Goal: Check status: Check status

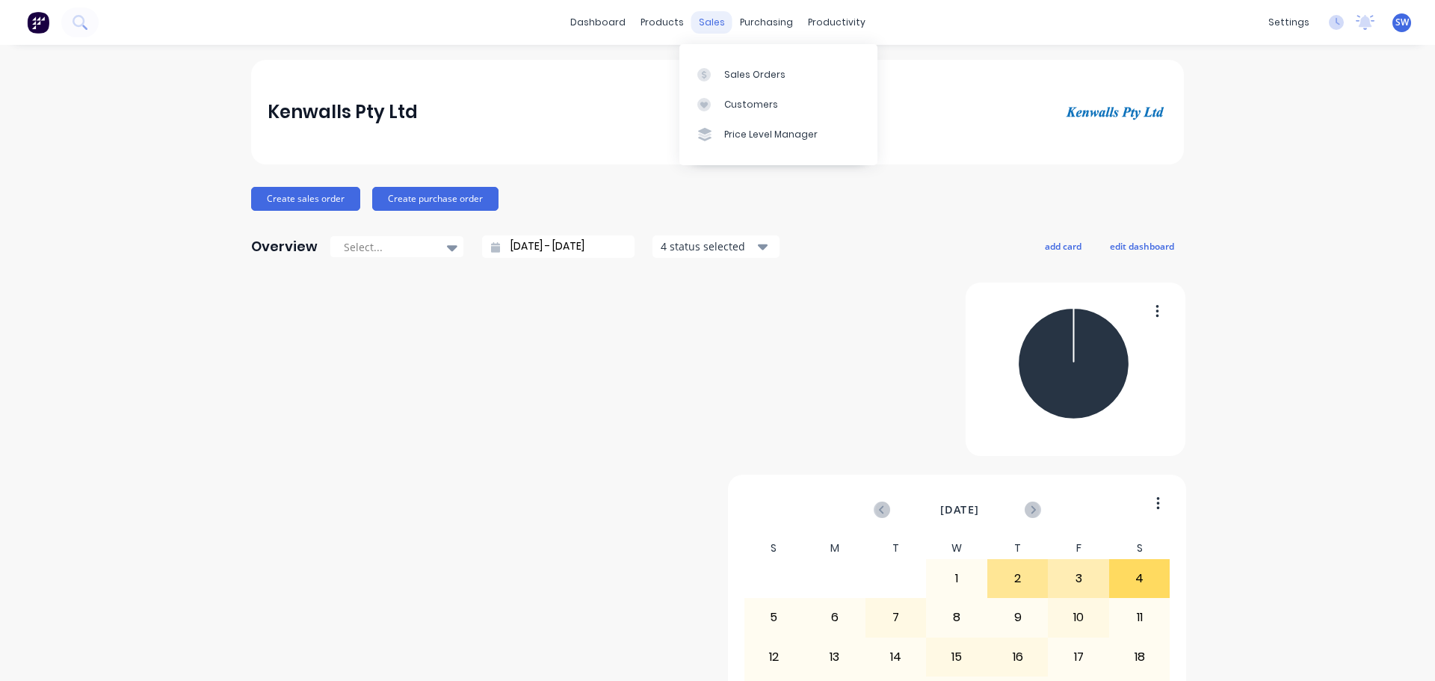
click at [699, 25] on div "sales" at bounding box center [711, 22] width 41 height 22
click at [740, 81] on div "Sales Orders" at bounding box center [754, 74] width 61 height 13
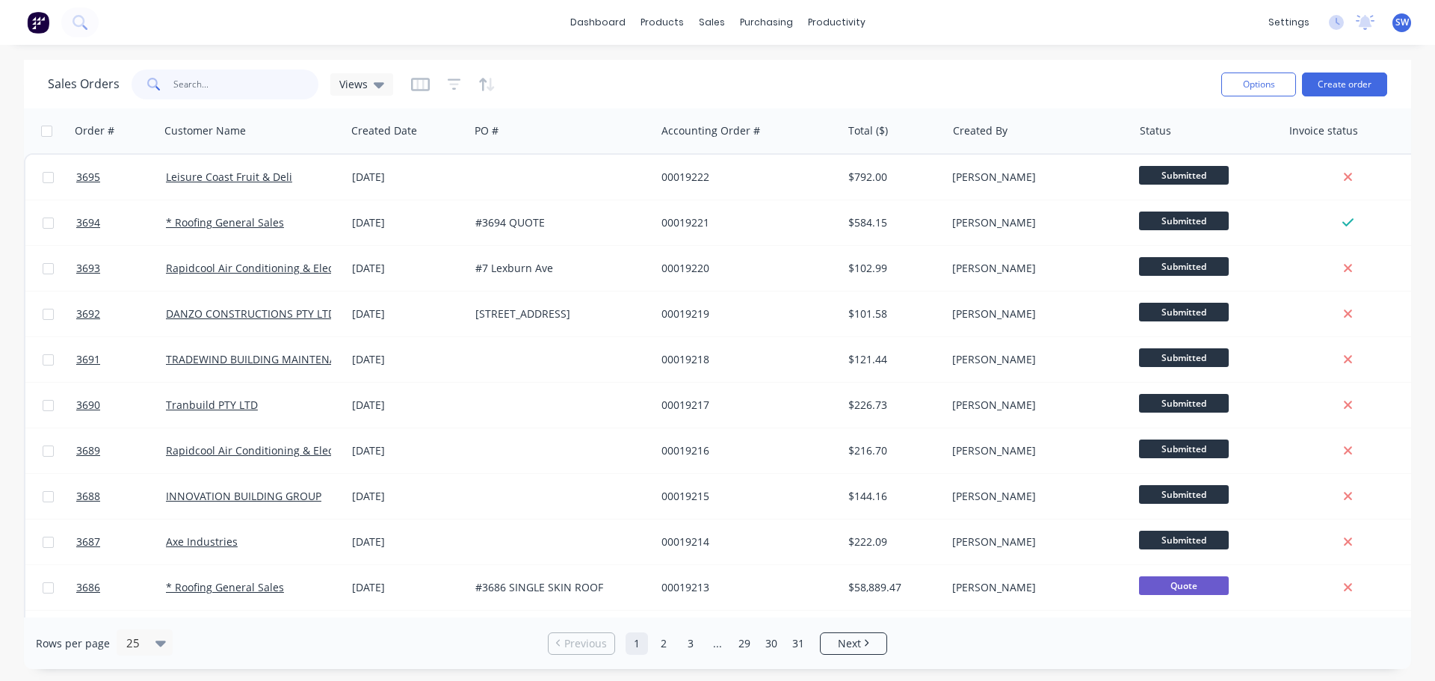
click at [223, 94] on input "text" at bounding box center [246, 85] width 146 height 30
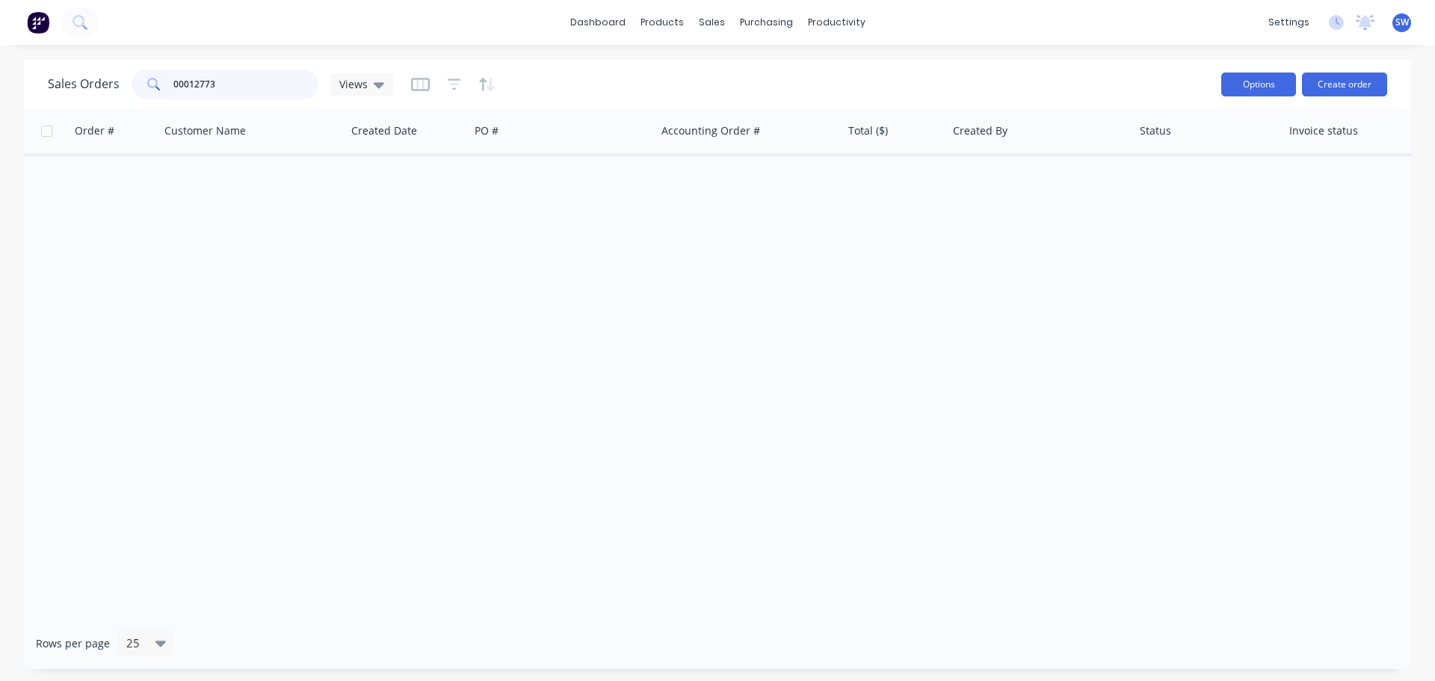
type input "00012773"
click at [1257, 86] on button "Options" at bounding box center [1258, 85] width 75 height 24
click at [643, 58] on div "dashboard products sales purchasing productivity dashboard products Product Cat…" at bounding box center [717, 340] width 1435 height 681
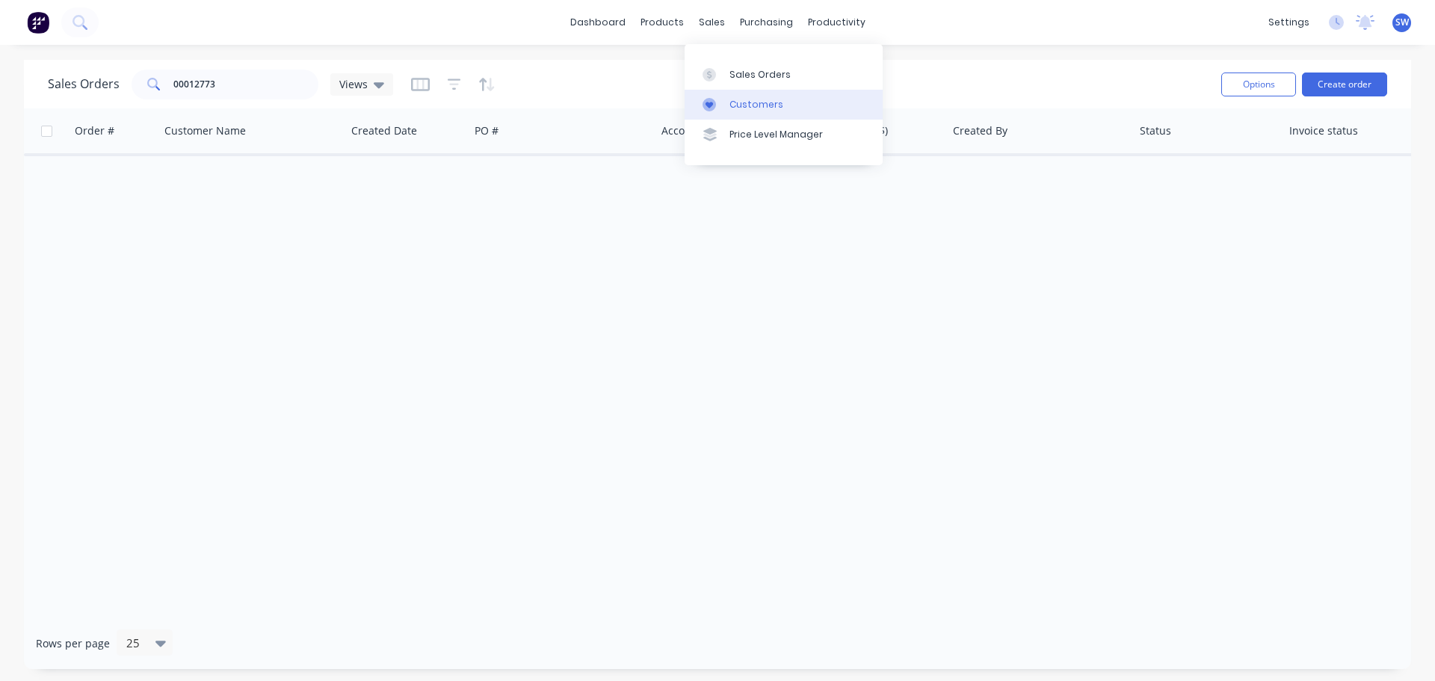
click at [762, 111] on div "Customers" at bounding box center [757, 104] width 54 height 13
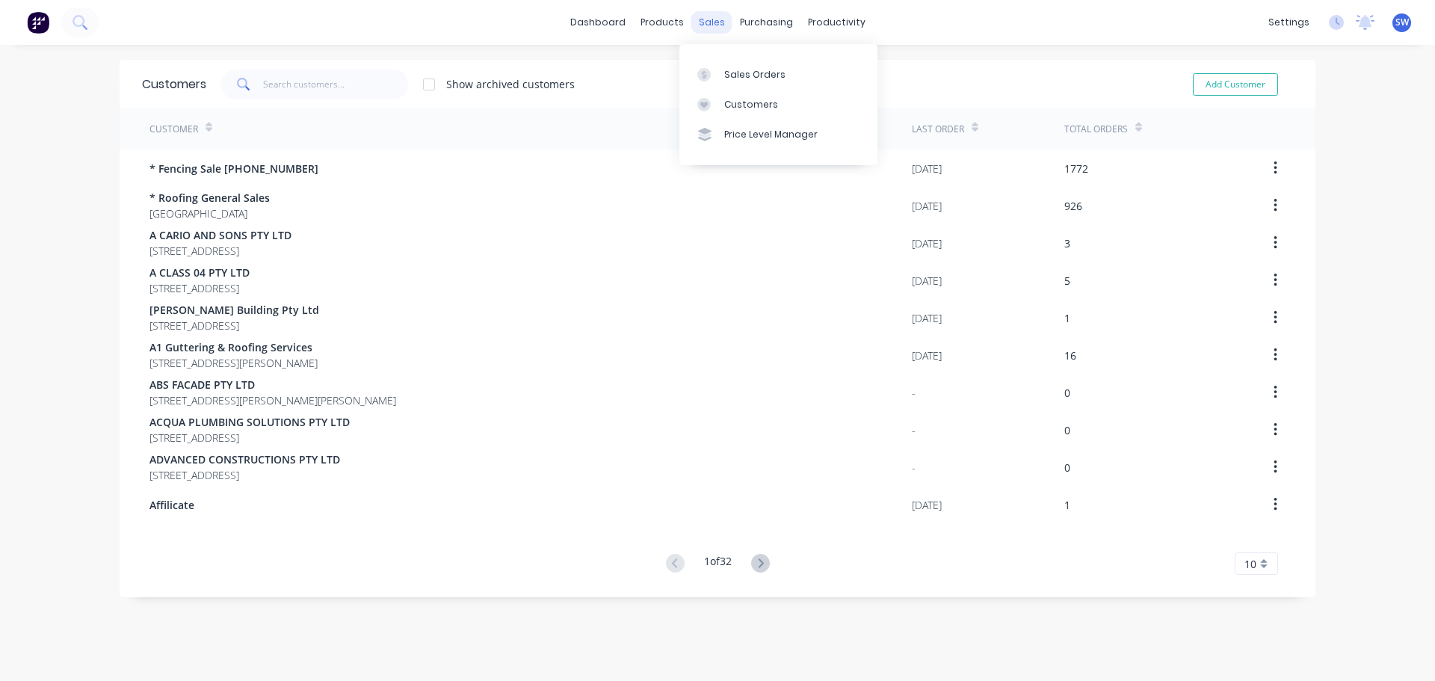
click at [704, 16] on div "sales" at bounding box center [711, 22] width 41 height 22
click at [758, 81] on div "Sales Orders" at bounding box center [754, 74] width 61 height 13
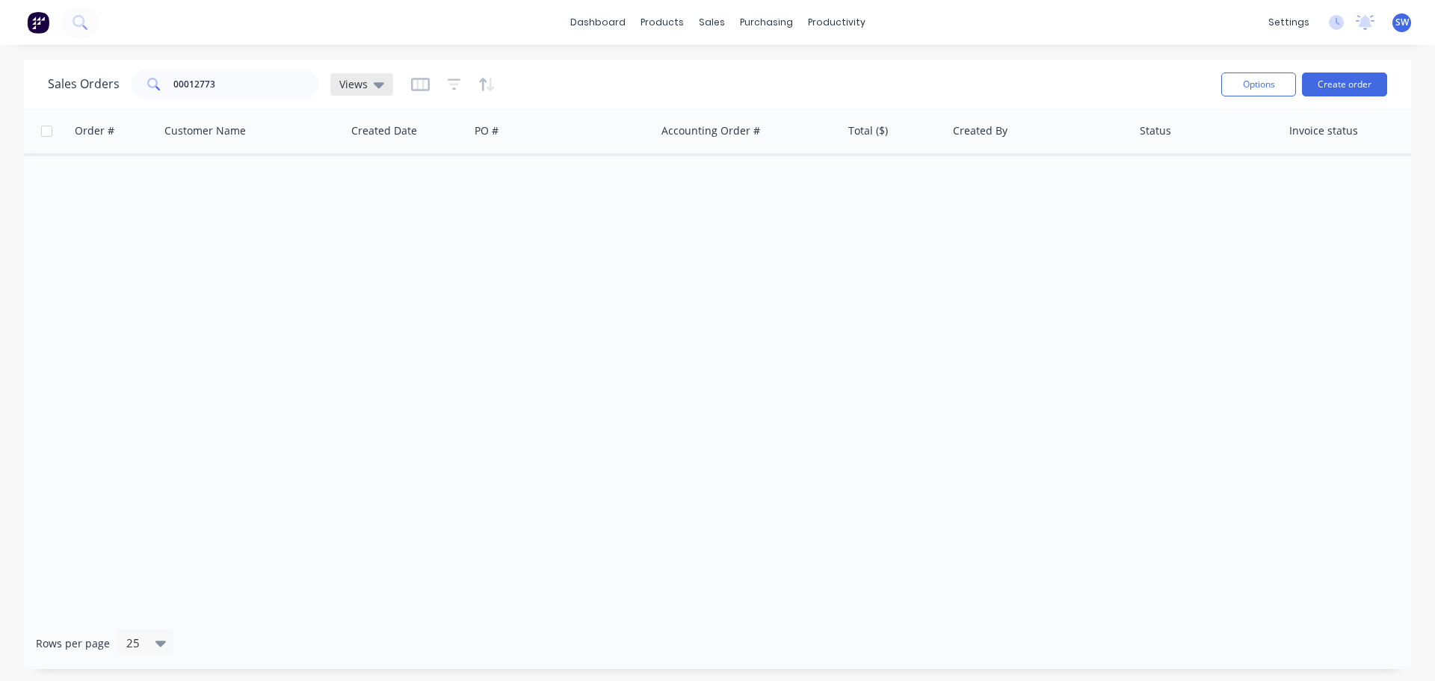
click at [379, 91] on div "Views" at bounding box center [361, 84] width 45 height 13
click at [569, 64] on div "Sales Orders 00012773 Views Options Create order" at bounding box center [717, 84] width 1387 height 49
click at [716, 81] on icon at bounding box center [709, 74] width 13 height 13
click at [1257, 83] on button "Options" at bounding box center [1258, 85] width 75 height 24
click at [1127, 58] on div "dashboard products sales purchasing productivity dashboard products Product Cat…" at bounding box center [717, 340] width 1435 height 681
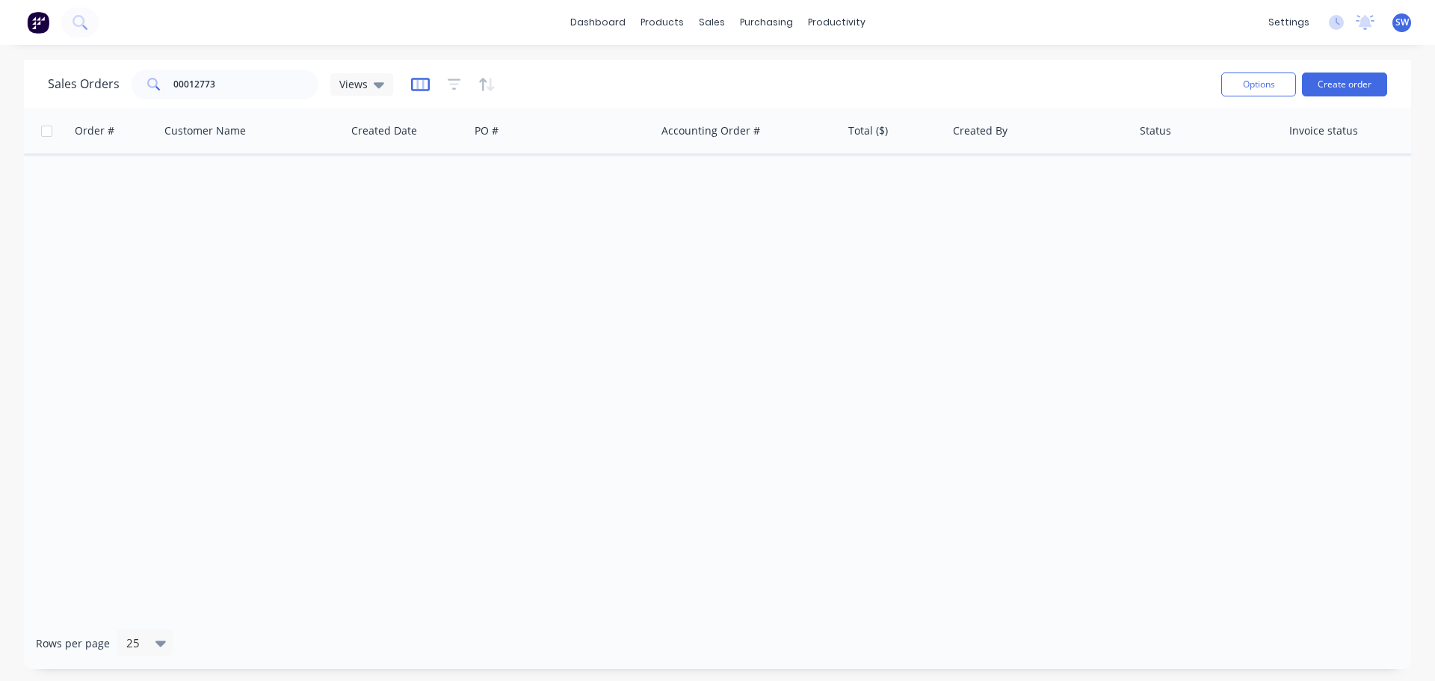
click at [424, 88] on icon "button" at bounding box center [419, 84] width 7 height 10
click at [313, 16] on div "dashboard products sales purchasing productivity dashboard products Product Cat…" at bounding box center [717, 22] width 1435 height 45
drag, startPoint x: 243, startPoint y: 88, endPoint x: 135, endPoint y: 90, distance: 107.7
click at [135, 90] on div "00012773" at bounding box center [225, 85] width 187 height 30
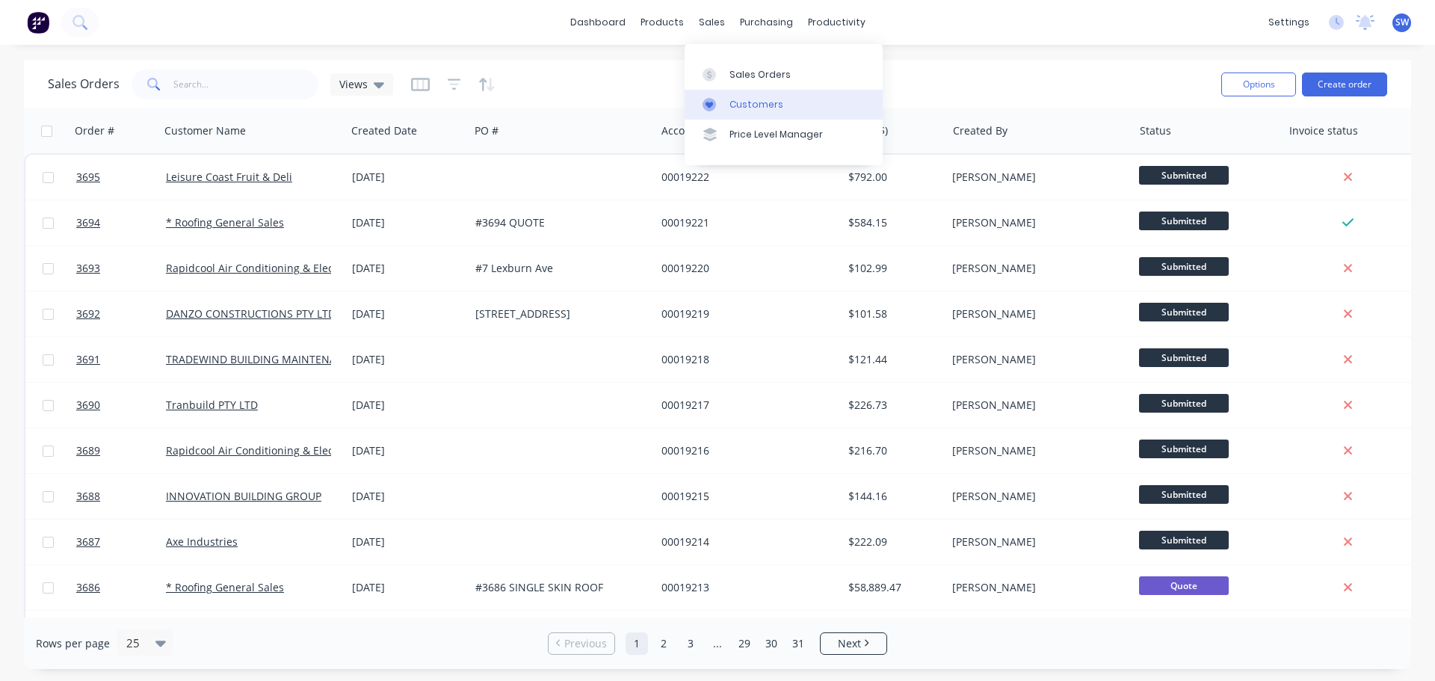
click at [741, 103] on link "Customers" at bounding box center [784, 105] width 198 height 30
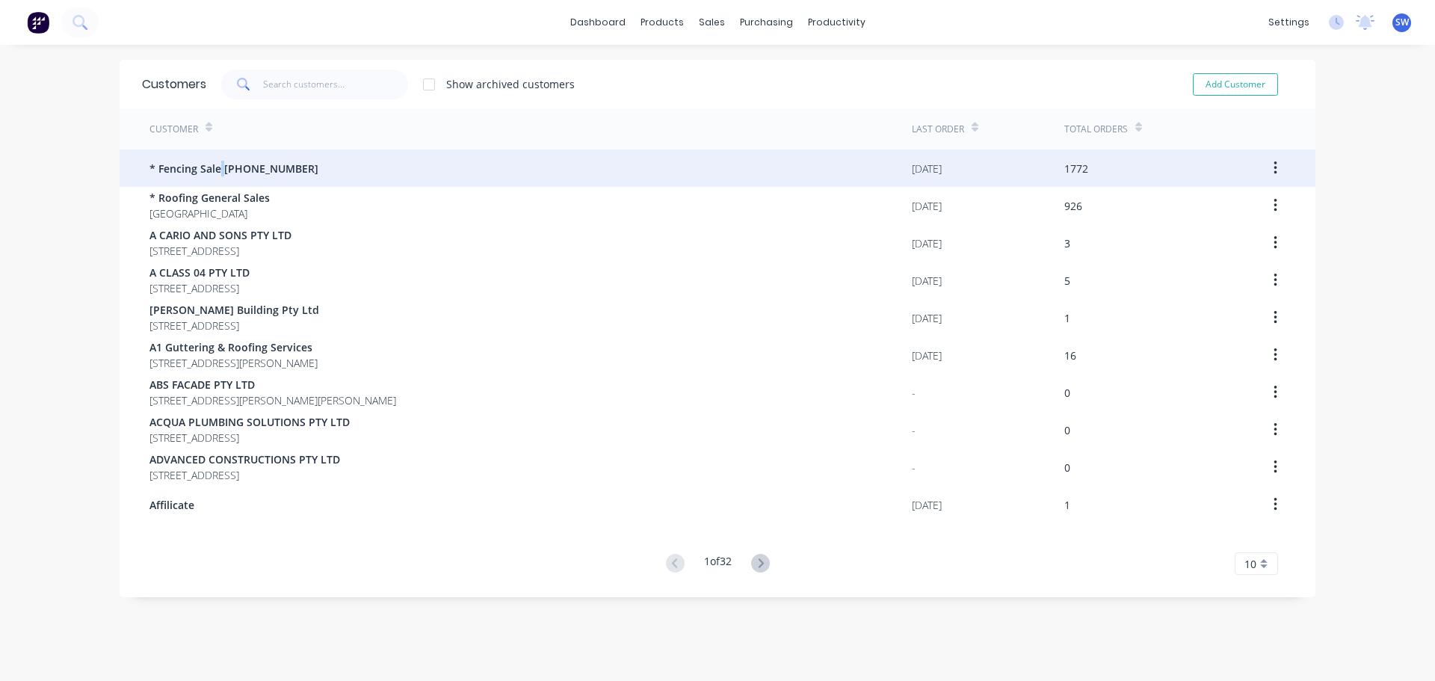
click at [226, 161] on span "* Fencing Sale [PHONE_NUMBER]" at bounding box center [233, 169] width 169 height 16
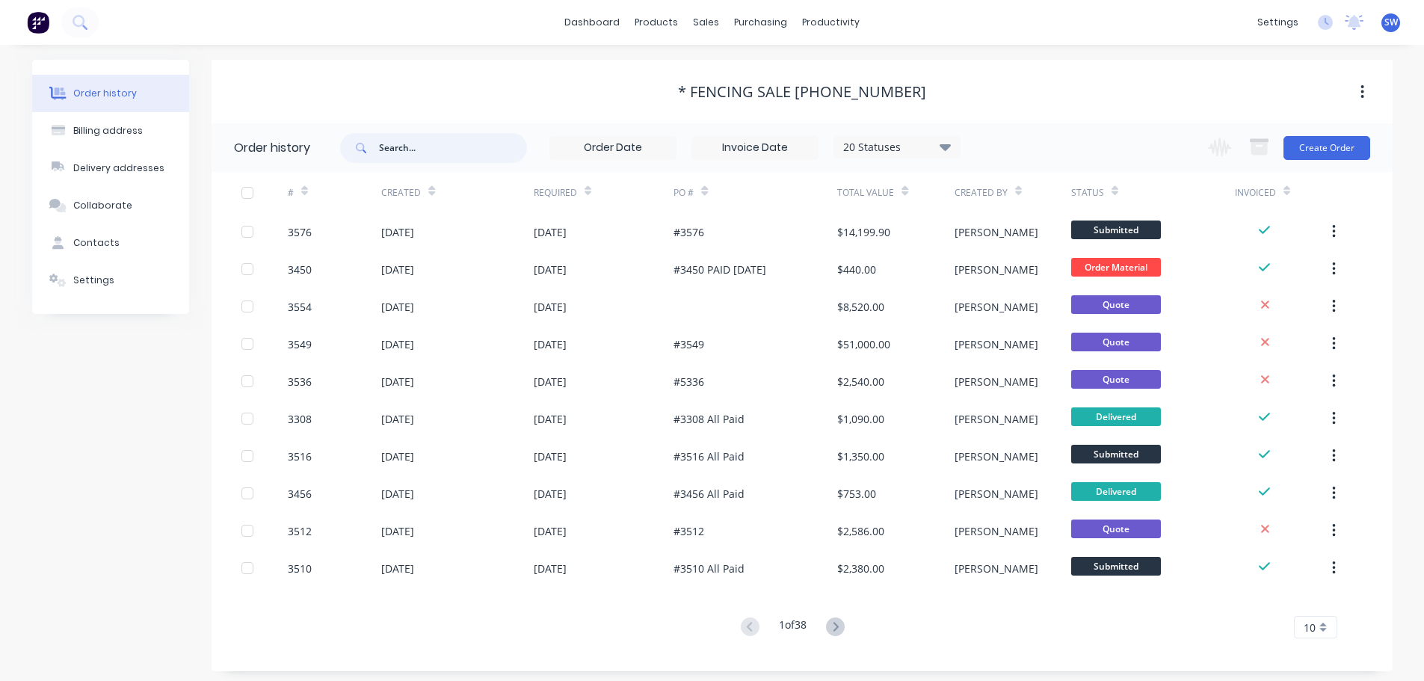
click at [430, 151] on input "text" at bounding box center [453, 148] width 148 height 30
type input "00012773"
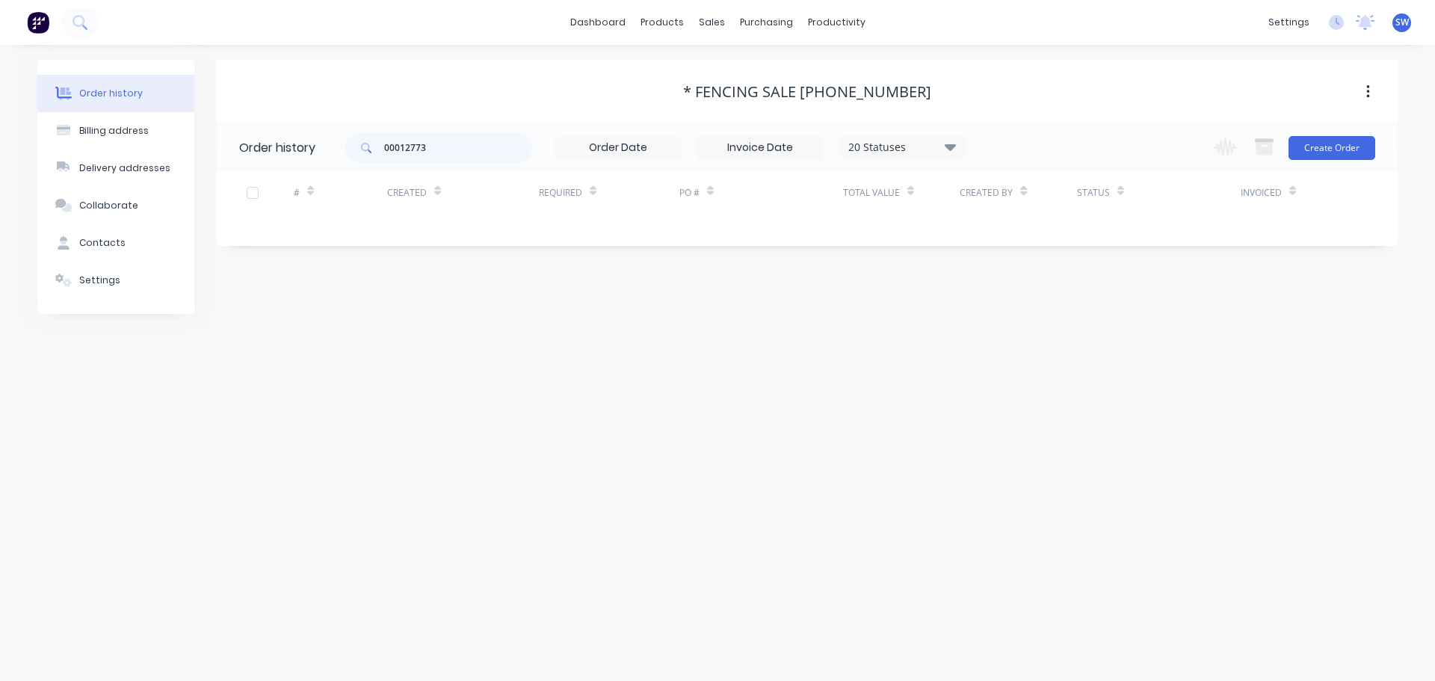
click at [954, 142] on icon at bounding box center [950, 147] width 11 height 18
click at [1026, 321] on label at bounding box center [1026, 321] width 0 height 0
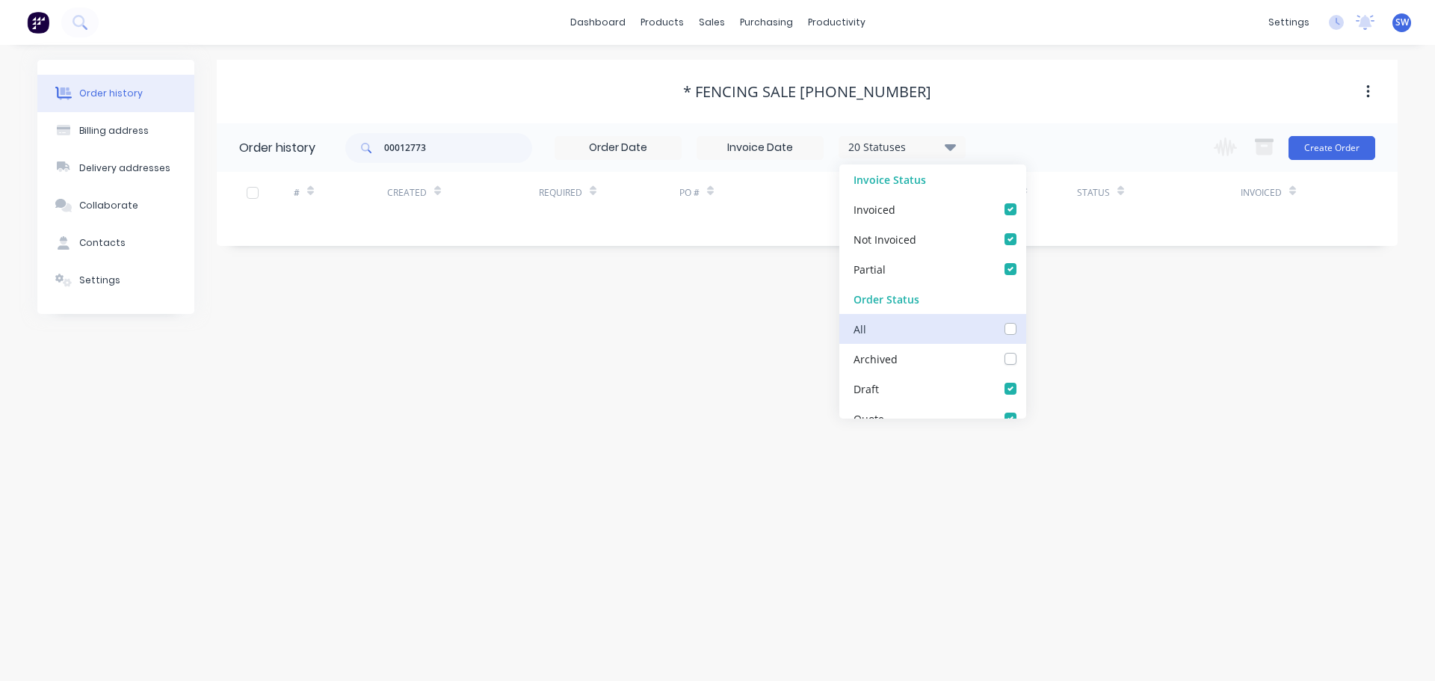
click at [1026, 331] on input "checkbox" at bounding box center [1032, 328] width 12 height 14
checkbox input "true"
click at [1410, 326] on div "Order history Billing address Delivery addresses Collaborate Contacts Settings …" at bounding box center [717, 363] width 1435 height 636
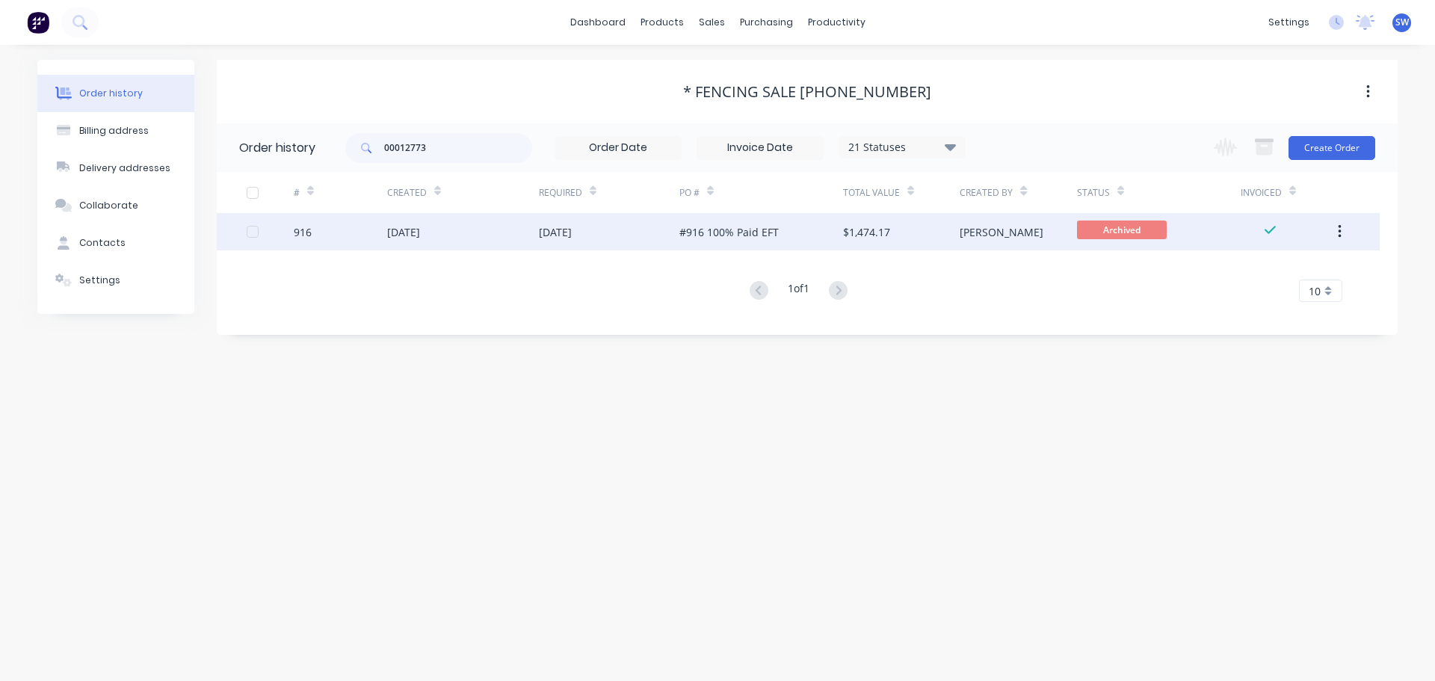
click at [626, 230] on div "[DATE]" at bounding box center [609, 231] width 141 height 37
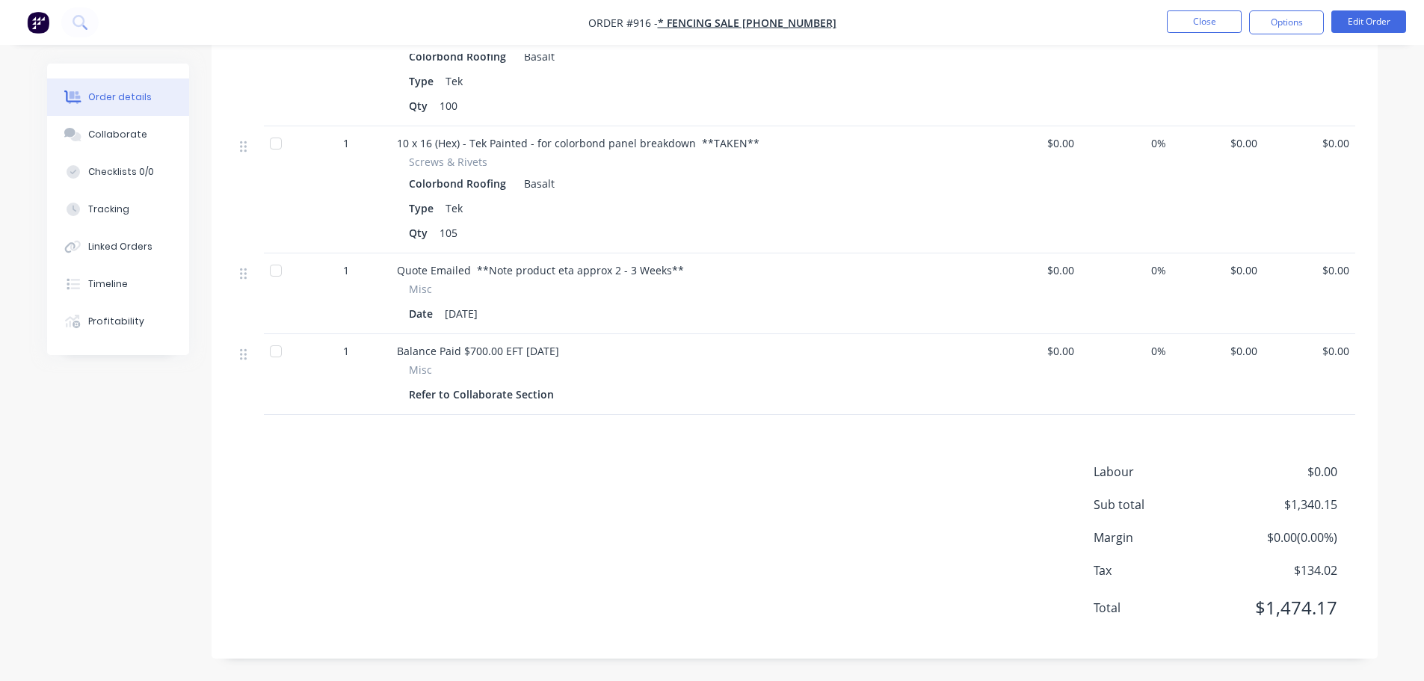
scroll to position [2793, 0]
click at [1291, 28] on button "Options" at bounding box center [1286, 22] width 75 height 24
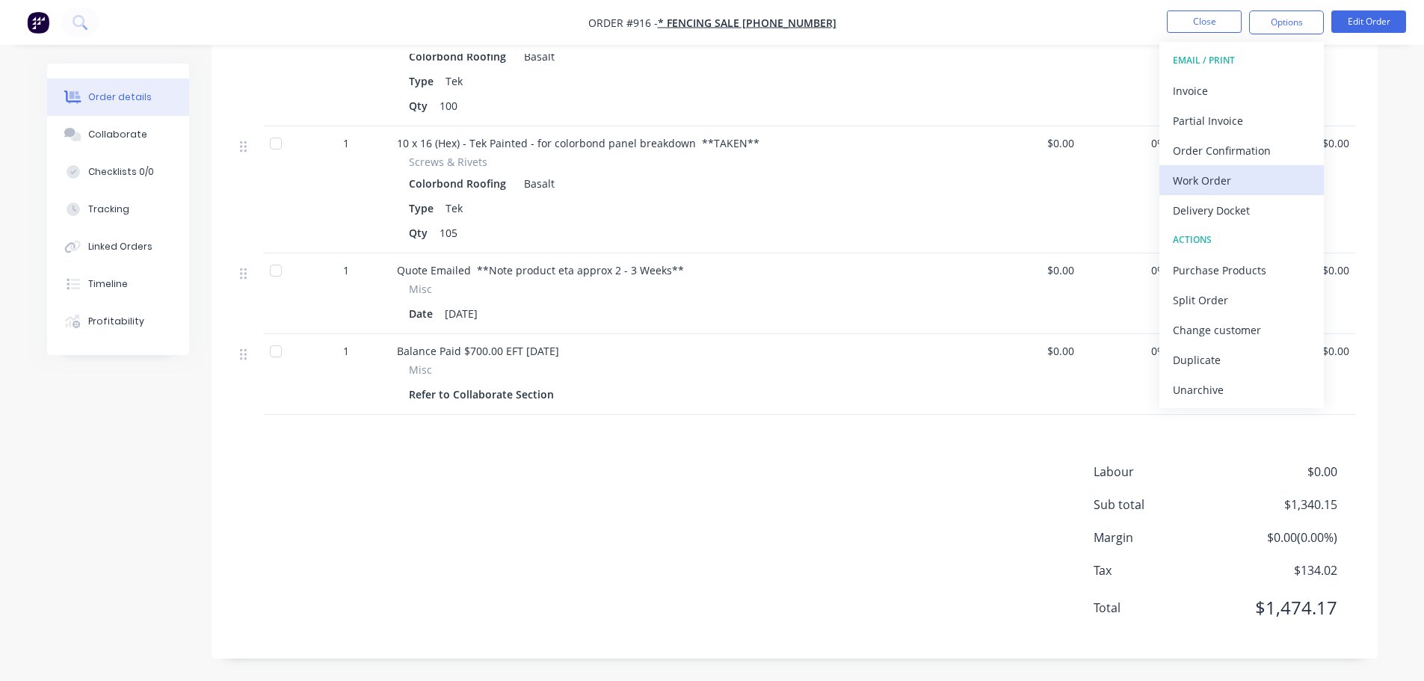
click at [1232, 186] on div "Work Order" at bounding box center [1242, 181] width 138 height 22
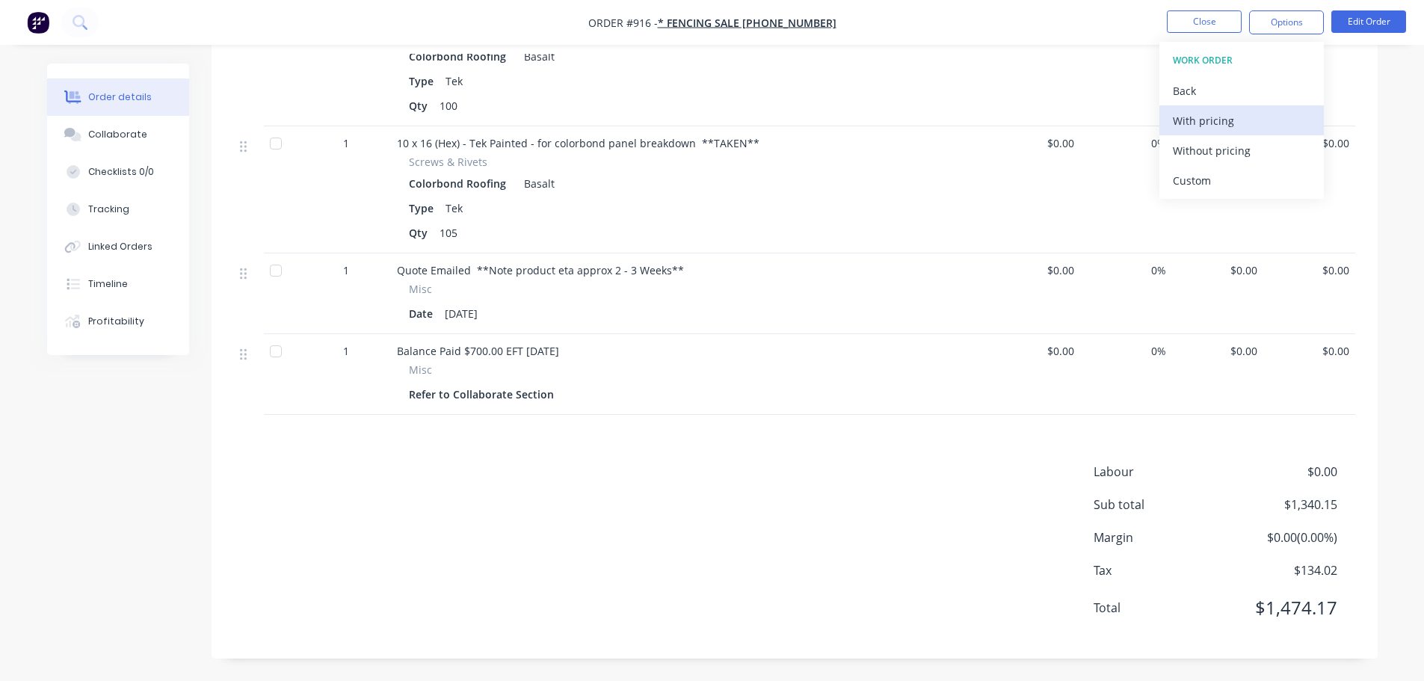
click at [1221, 121] on div "With pricing" at bounding box center [1242, 121] width 138 height 22
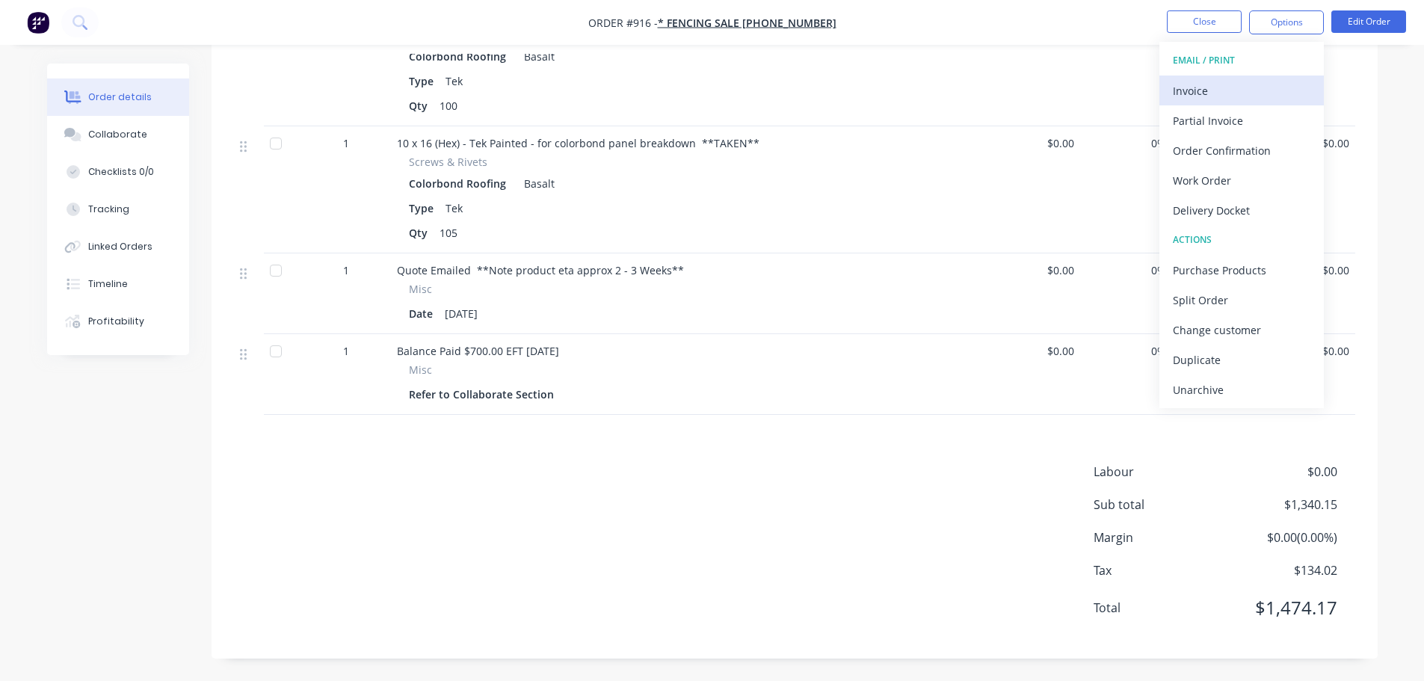
click at [1206, 87] on div "Invoice" at bounding box center [1242, 91] width 138 height 22
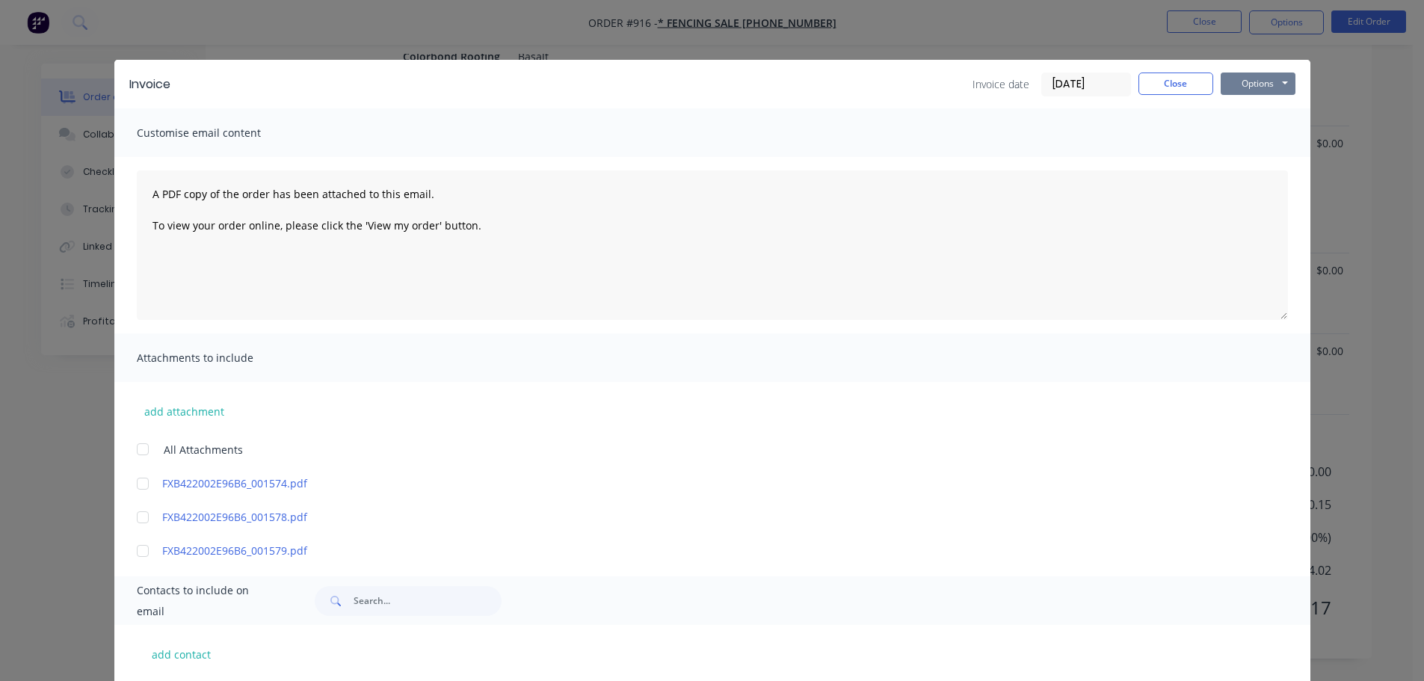
drag, startPoint x: 1269, startPoint y: 89, endPoint x: 1239, endPoint y: 99, distance: 32.4
click at [1266, 89] on button "Options" at bounding box center [1258, 84] width 75 height 22
click at [1227, 147] on button "Print" at bounding box center [1269, 135] width 96 height 25
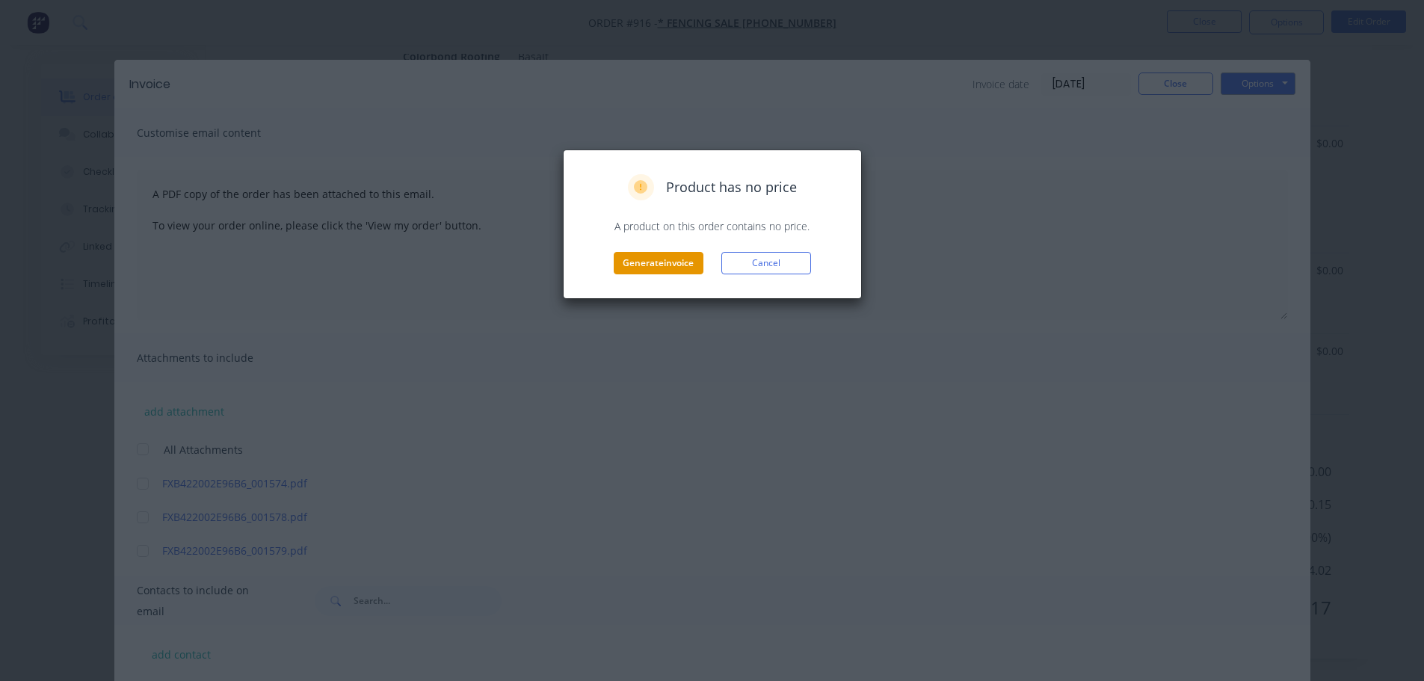
click at [667, 274] on button "Generate invoice" at bounding box center [659, 263] width 90 height 22
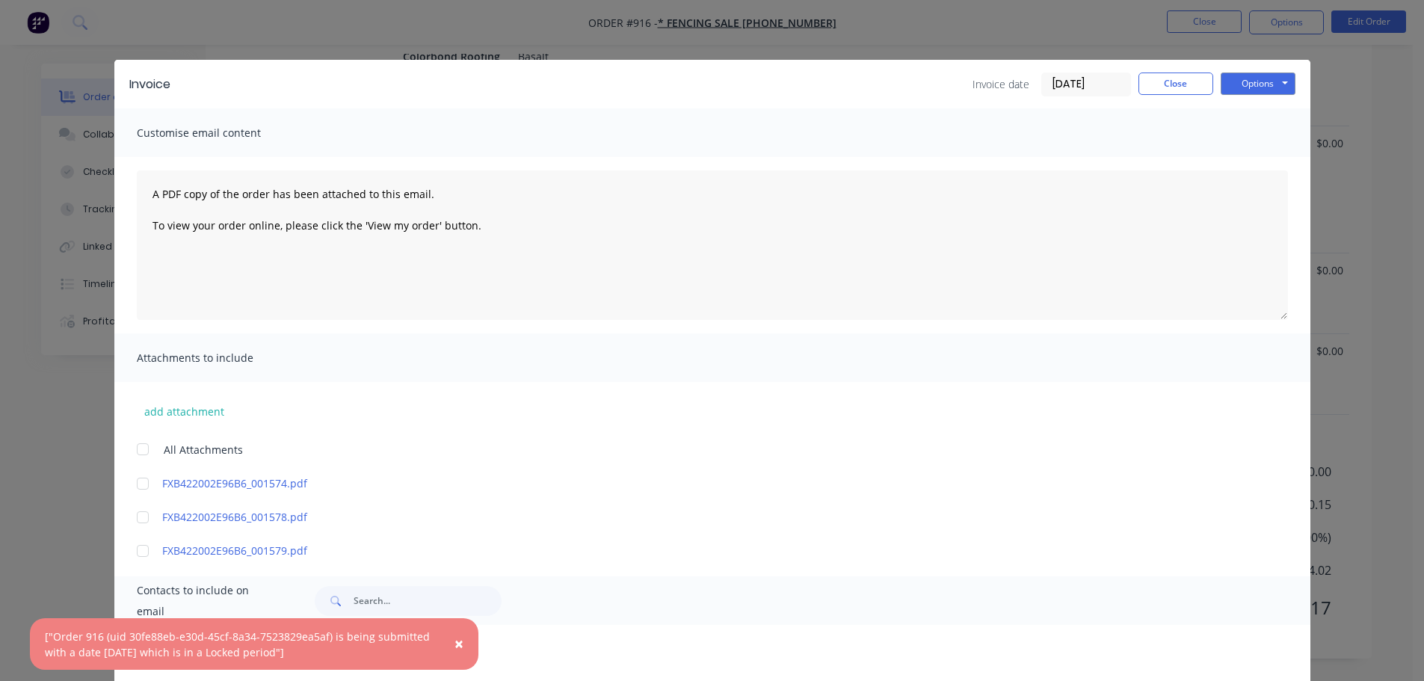
click at [456, 637] on span "×" at bounding box center [458, 643] width 9 height 21
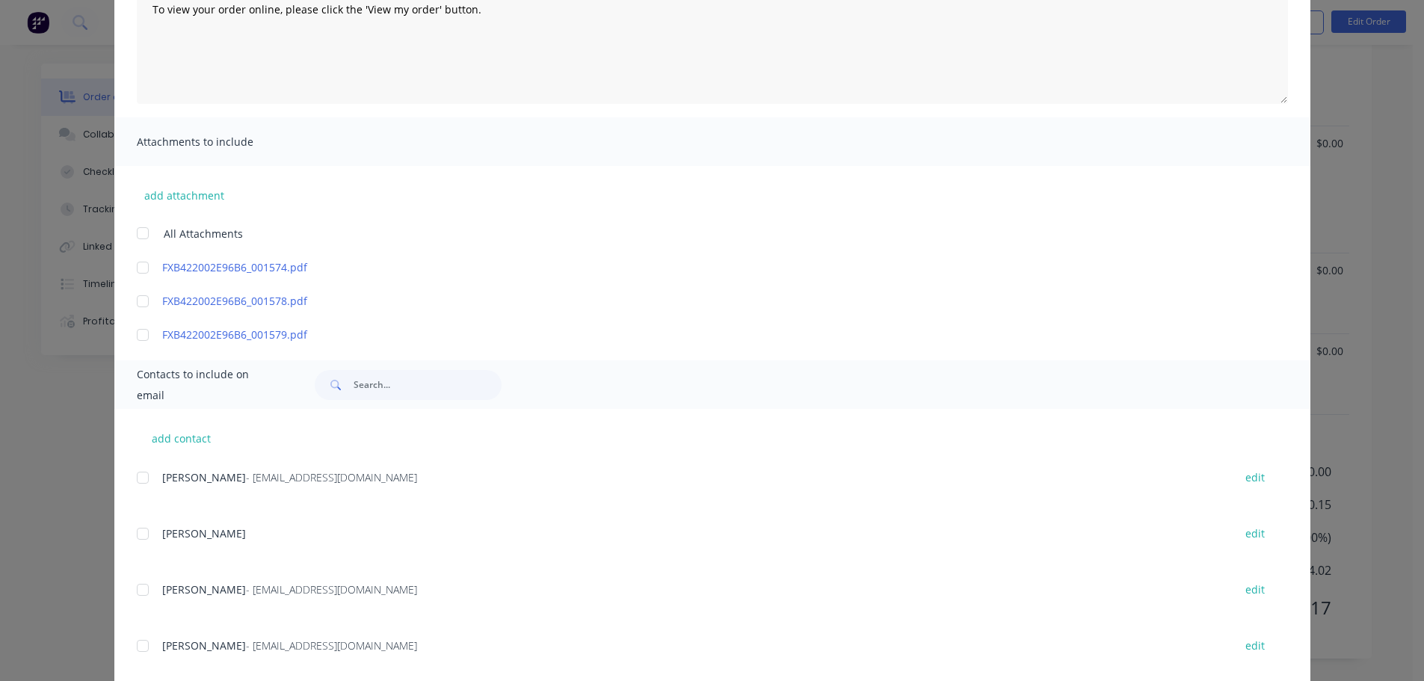
scroll to position [0, 0]
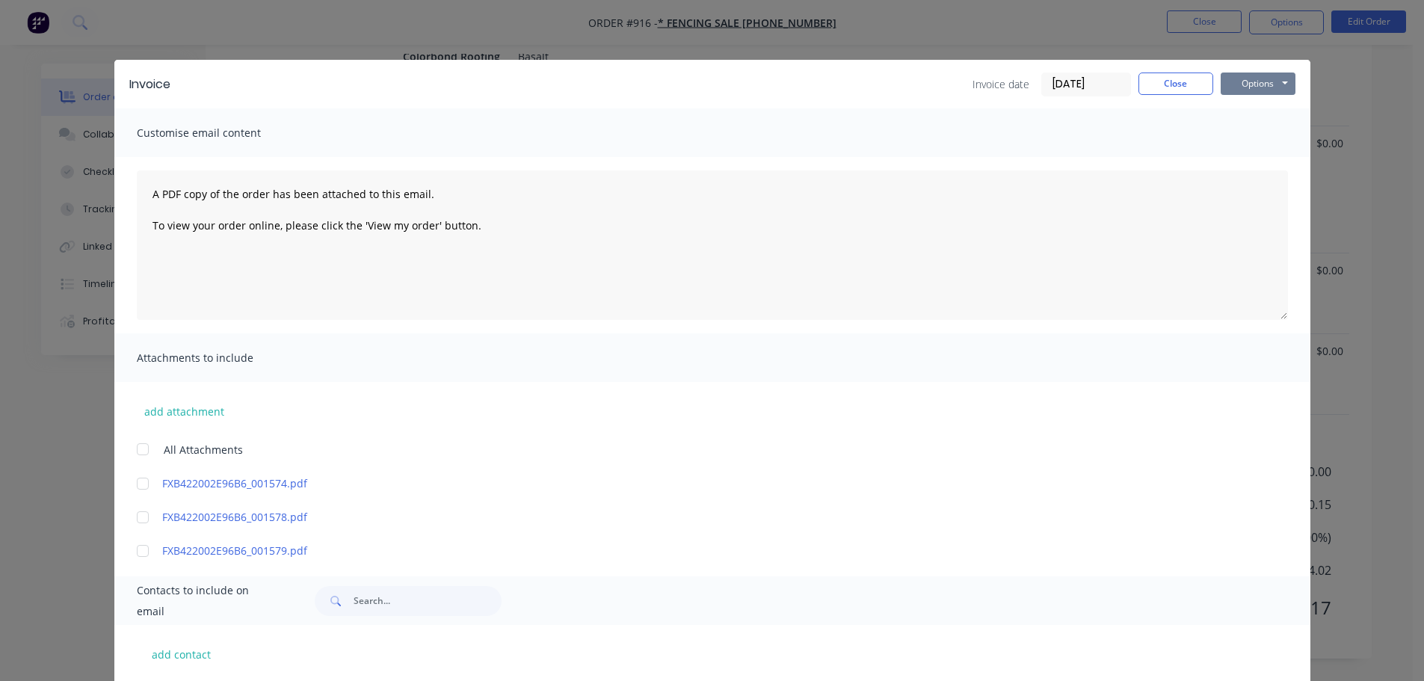
click at [1255, 95] on button "Options" at bounding box center [1258, 84] width 75 height 22
click at [1250, 142] on button "Print" at bounding box center [1269, 135] width 96 height 25
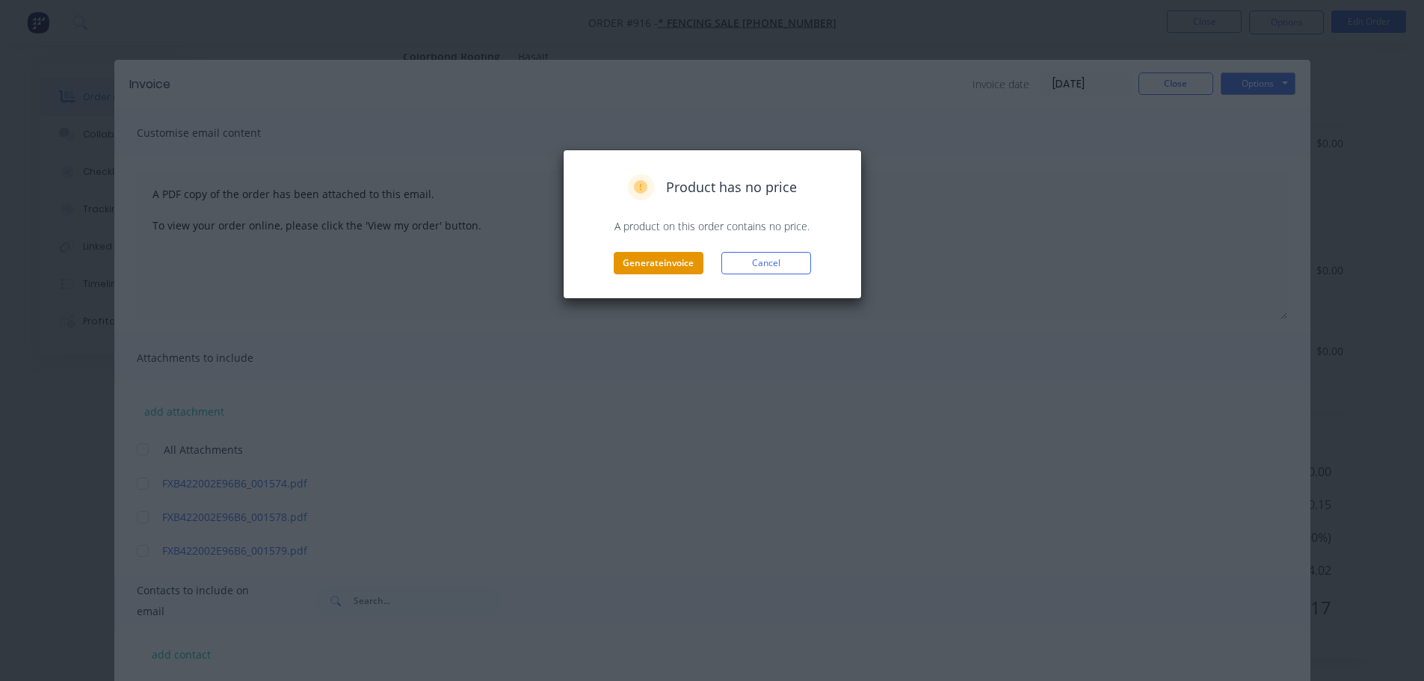
click at [701, 273] on button "Generate invoice" at bounding box center [659, 263] width 90 height 22
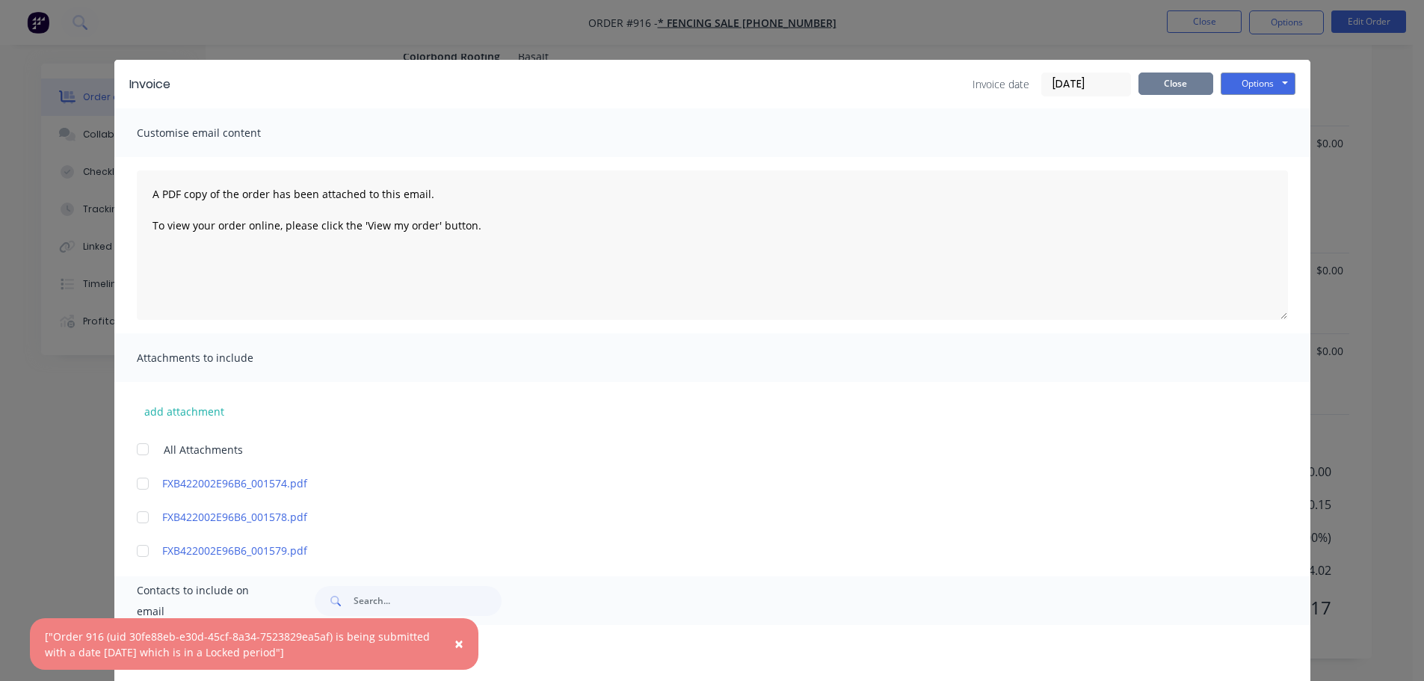
click at [1158, 95] on button "Close" at bounding box center [1175, 84] width 75 height 22
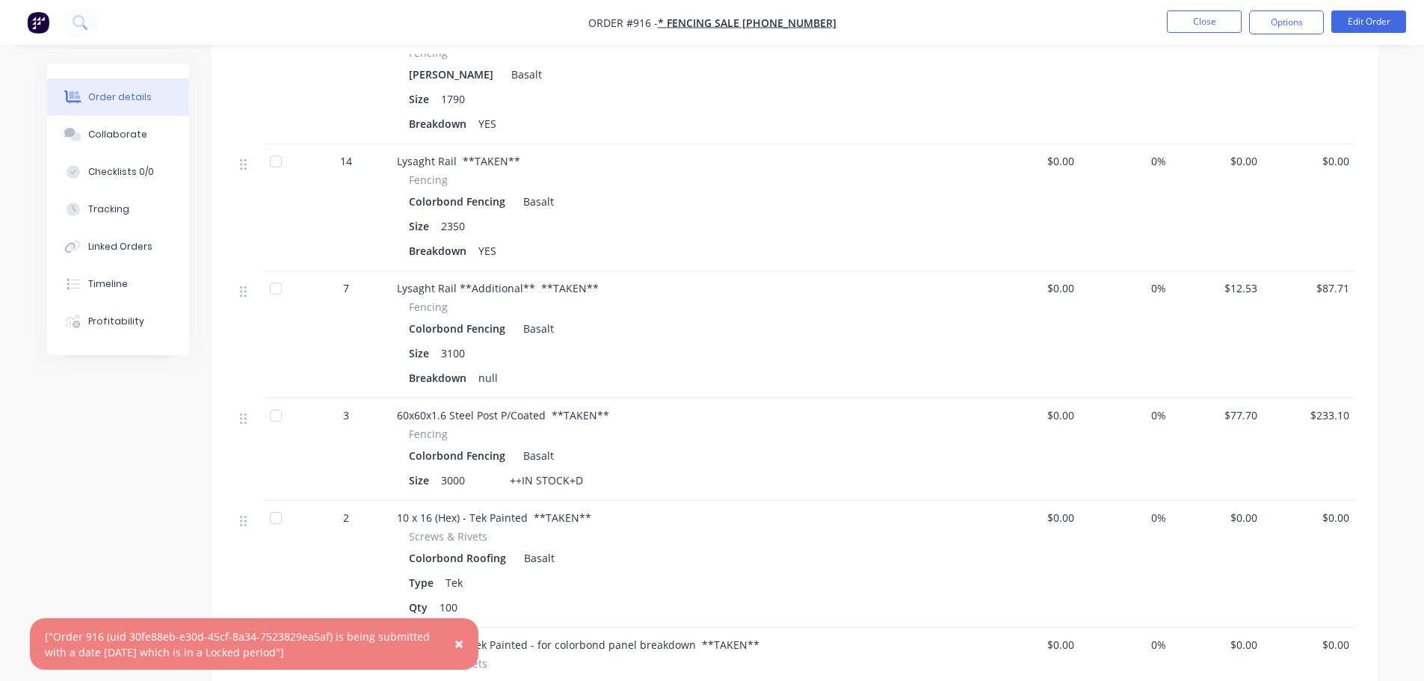
scroll to position [1822, 0]
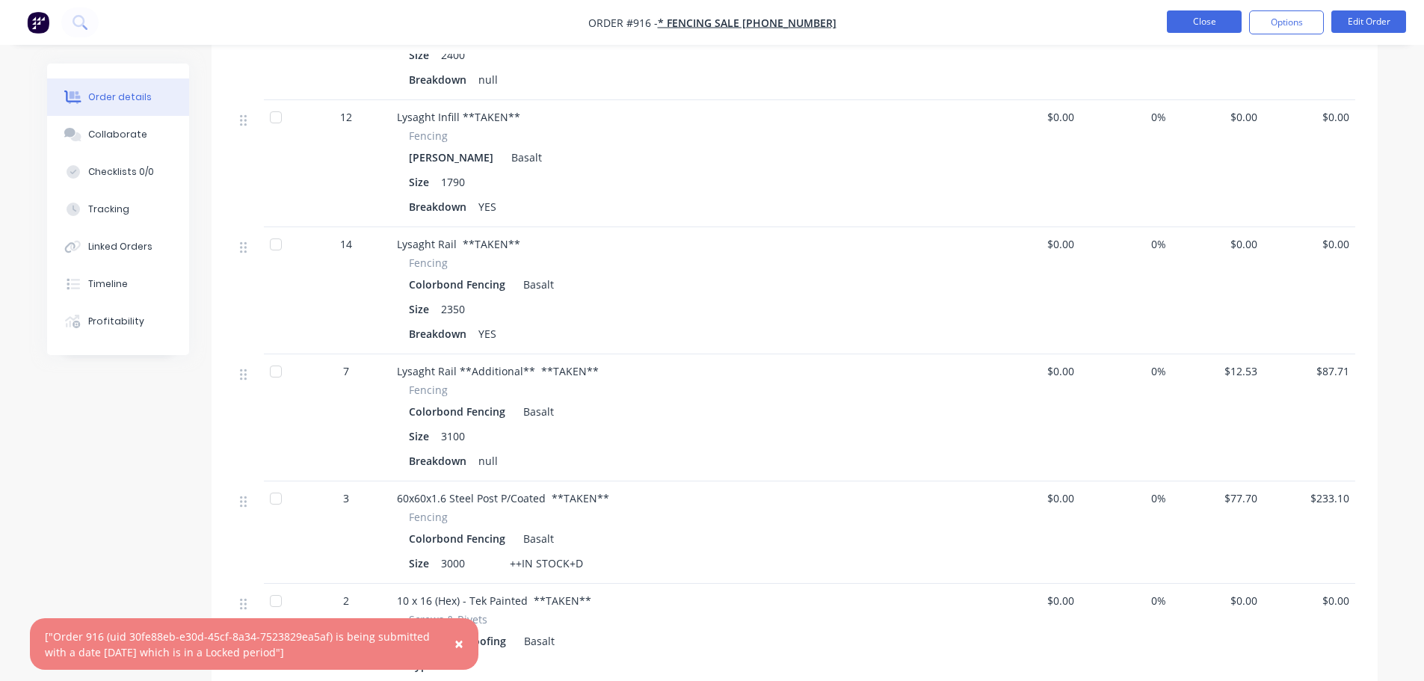
click at [1171, 25] on button "Close" at bounding box center [1204, 21] width 75 height 22
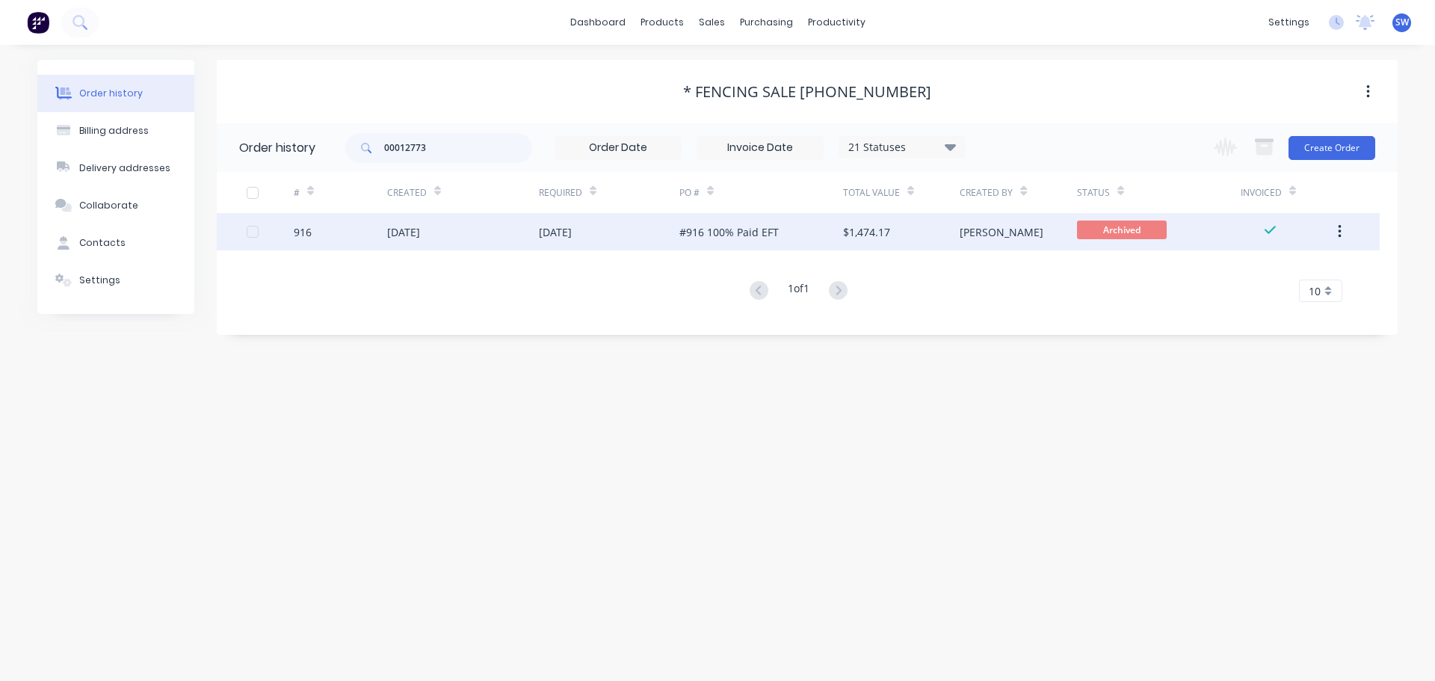
click at [534, 226] on div "[DATE]" at bounding box center [463, 231] width 152 height 37
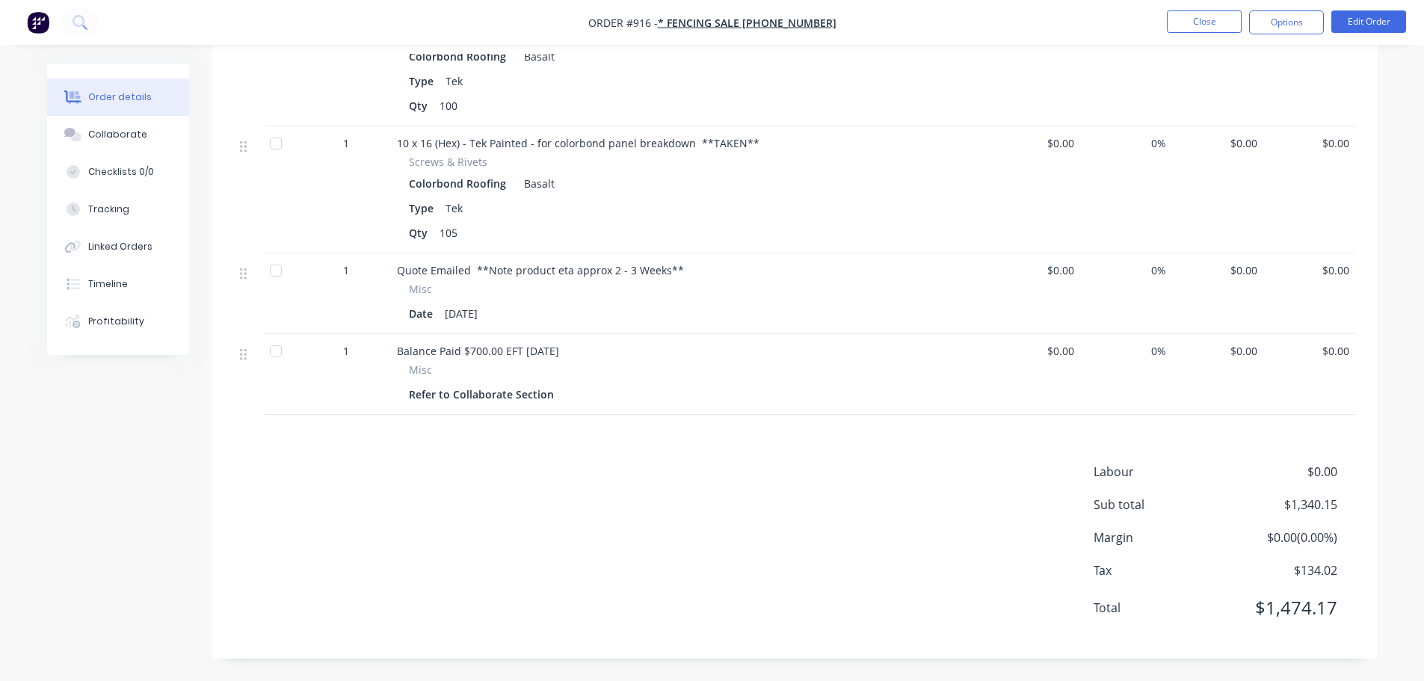
scroll to position [2766, 0]
click at [129, 137] on button "Collaborate" at bounding box center [118, 134] width 142 height 37
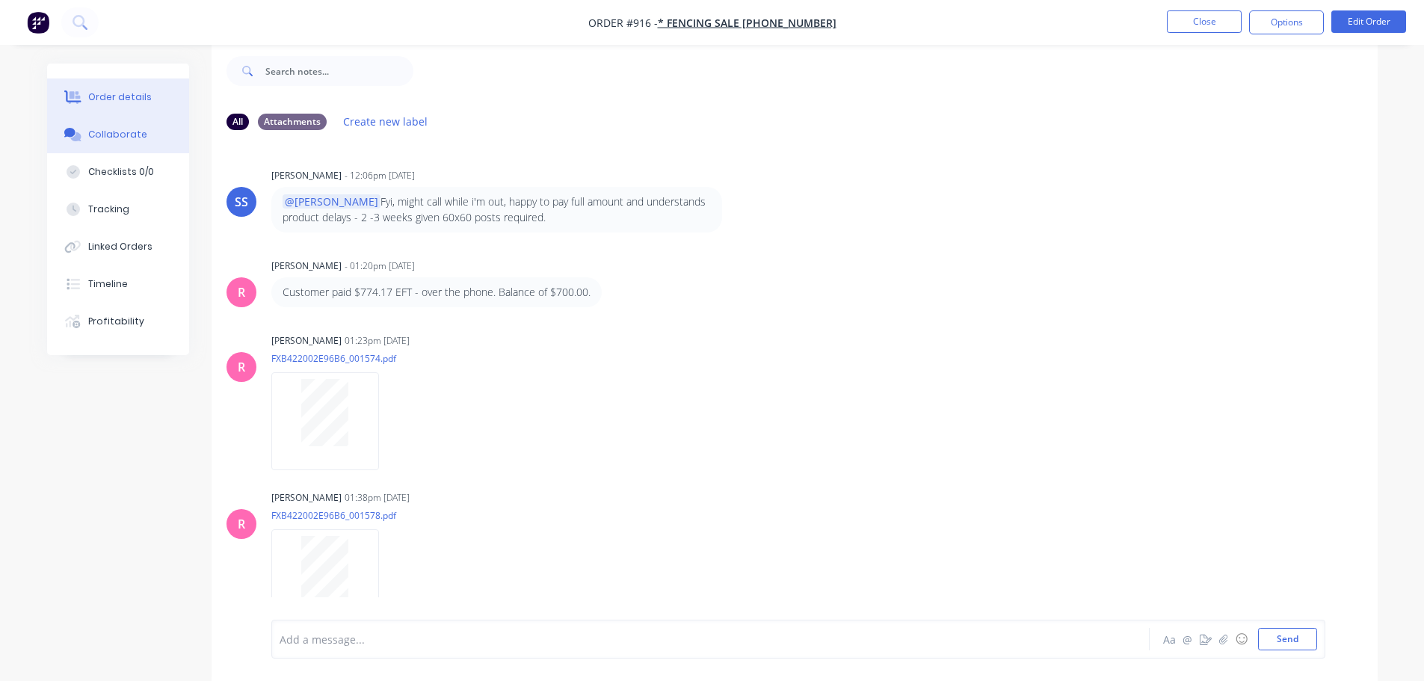
click at [109, 101] on div "Order details" at bounding box center [120, 96] width 64 height 13
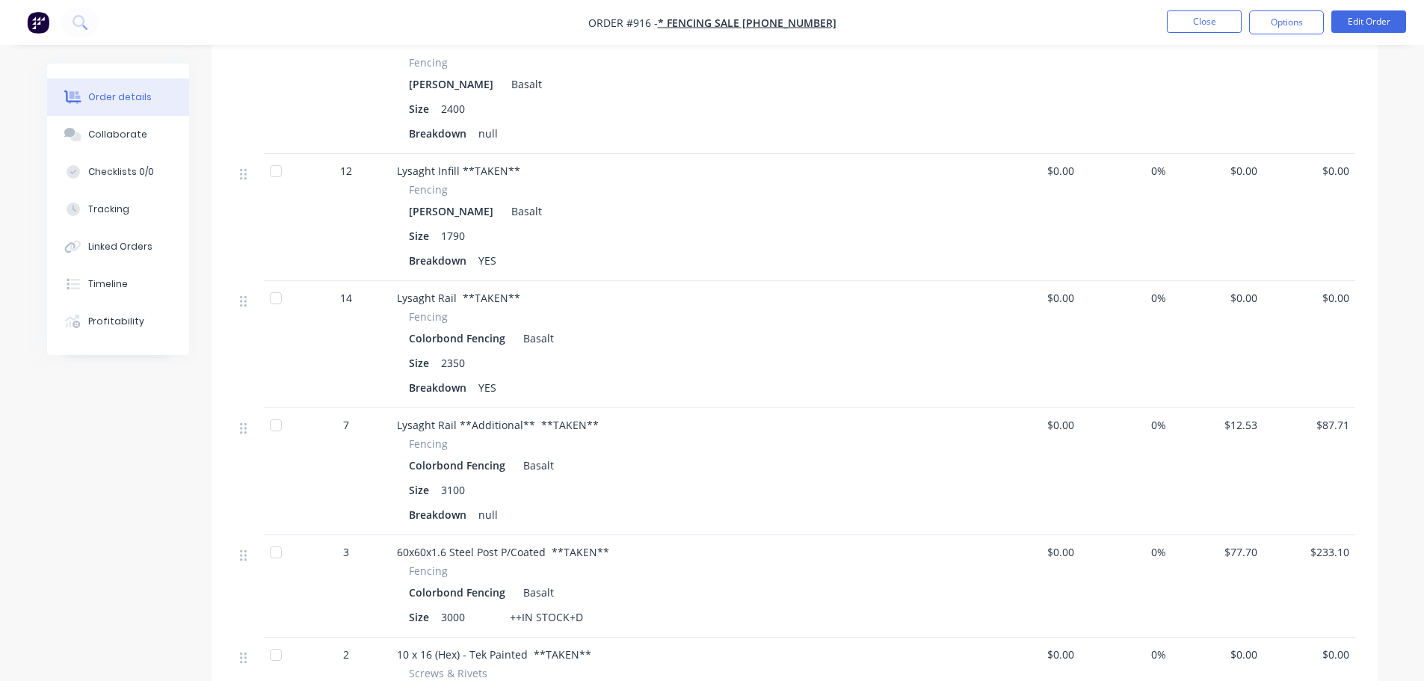
scroll to position [1319, 0]
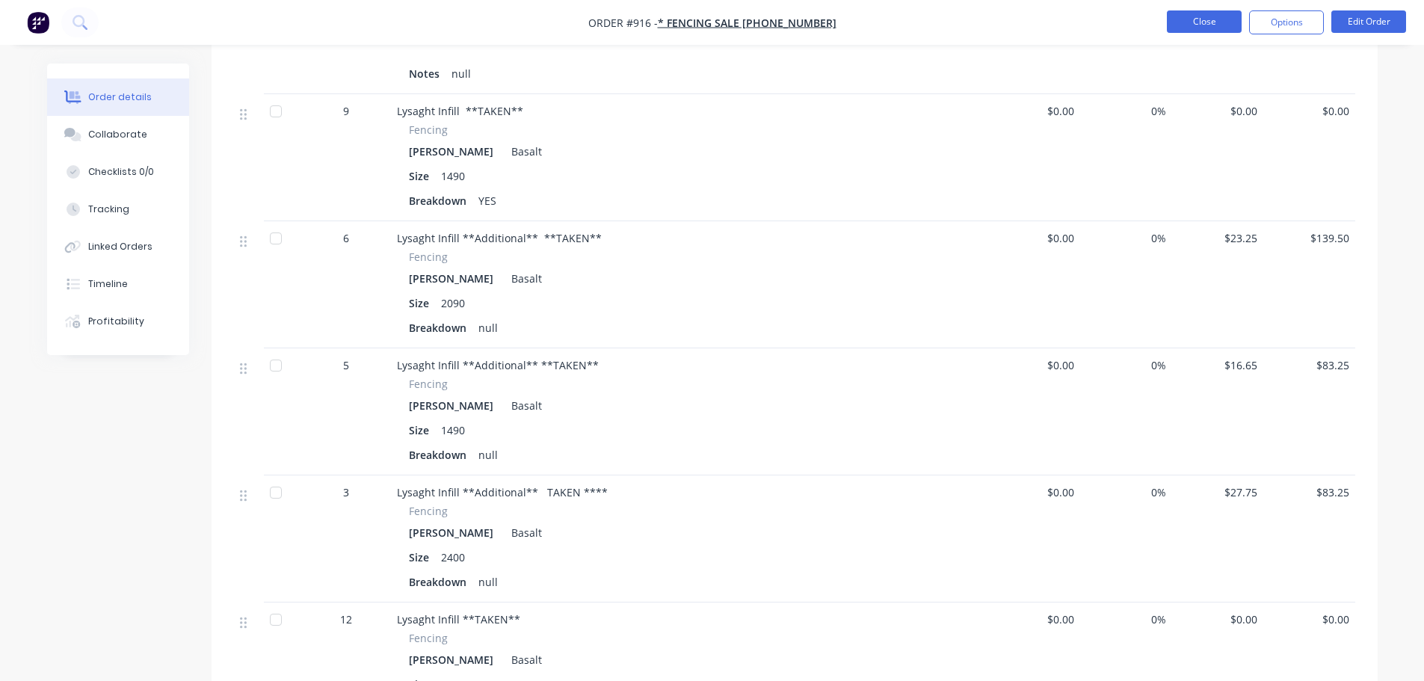
click at [1189, 13] on button "Close" at bounding box center [1204, 21] width 75 height 22
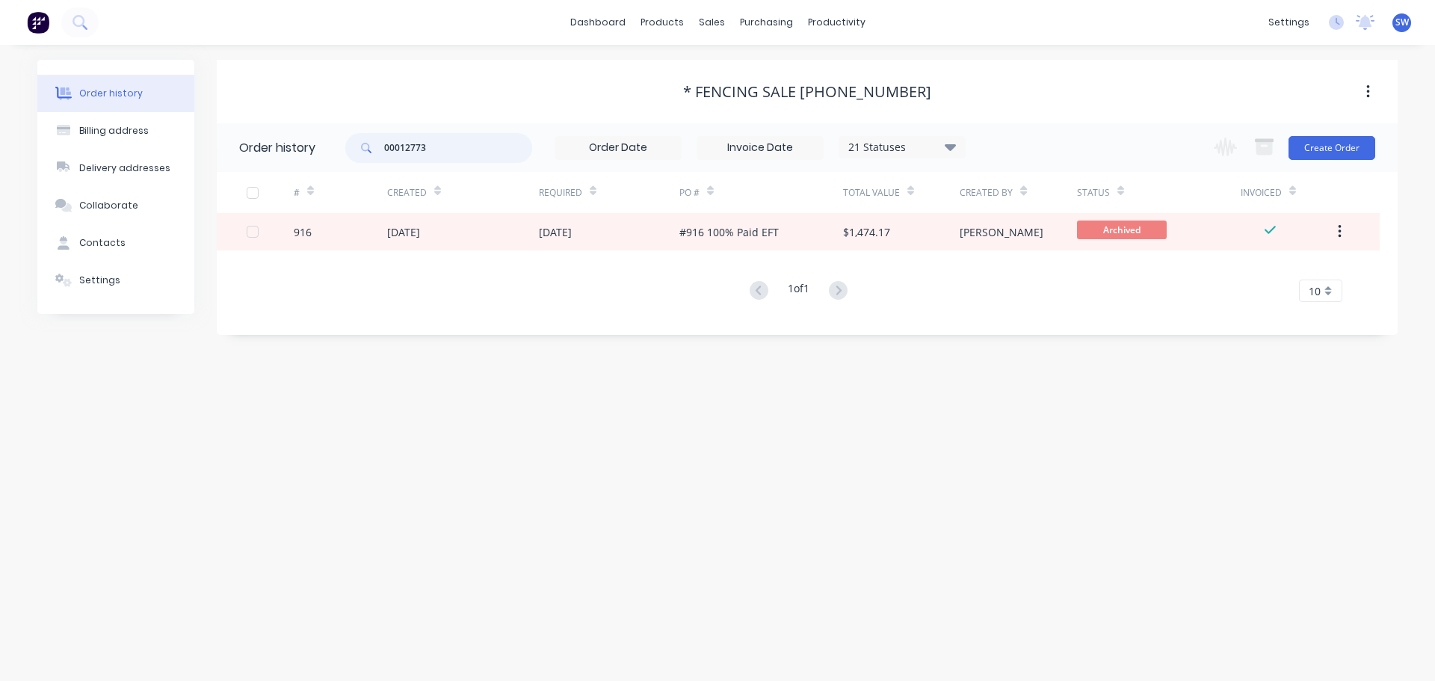
click at [460, 145] on input "00012773" at bounding box center [458, 148] width 148 height 30
type input "0"
type input "[PERSON_NAME]"
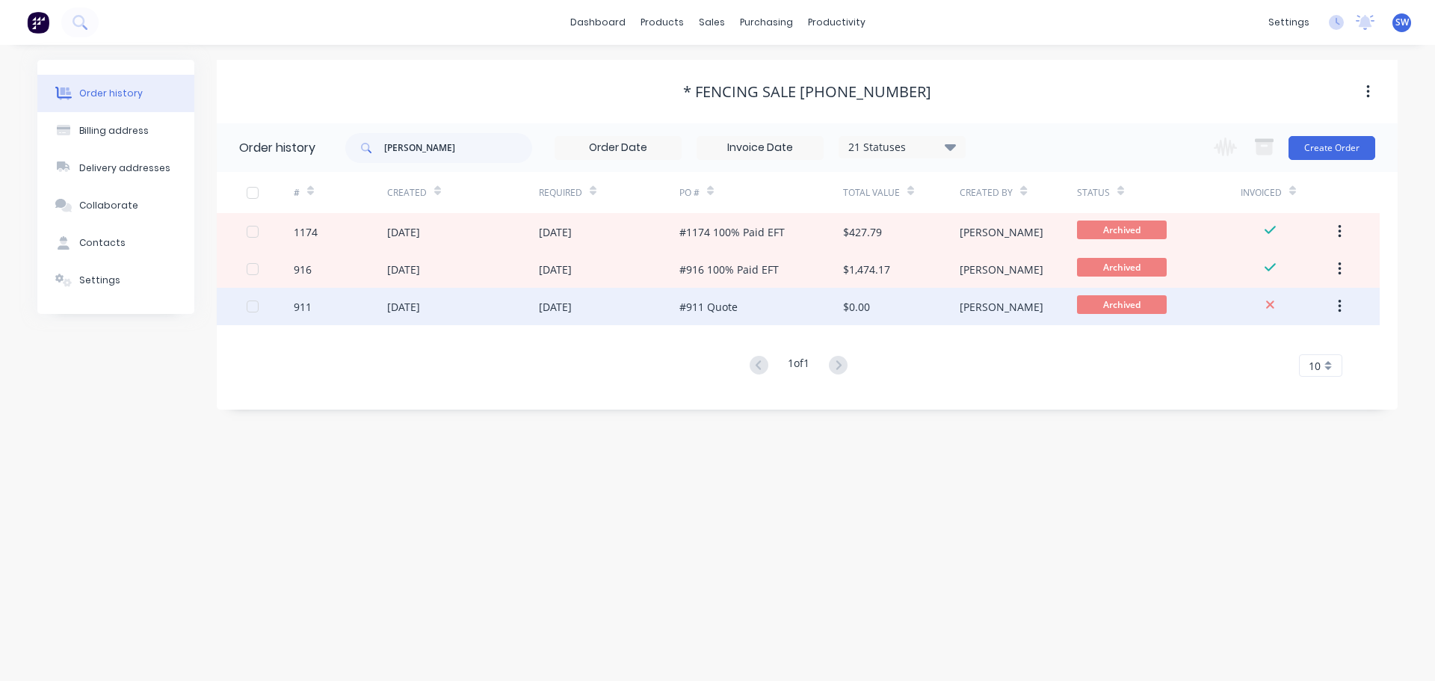
click at [467, 315] on div "[DATE]" at bounding box center [463, 306] width 152 height 37
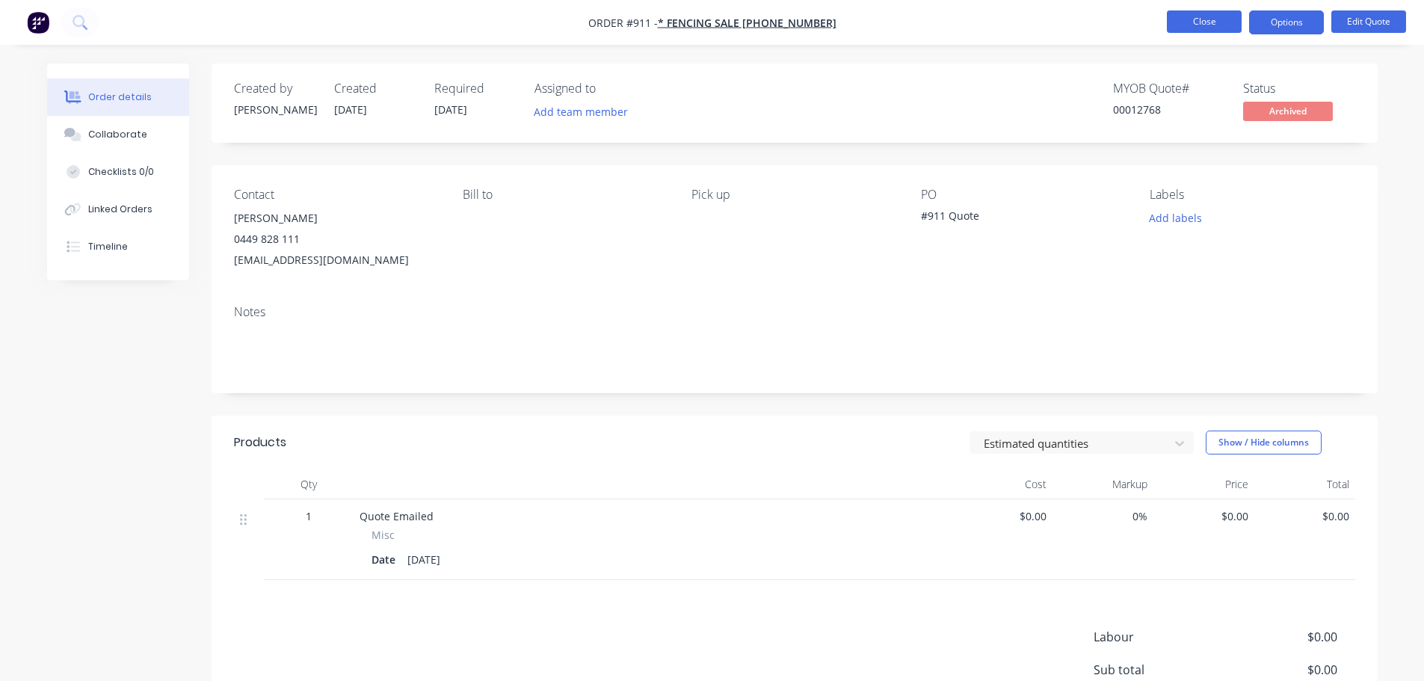
click at [1191, 24] on button "Close" at bounding box center [1204, 21] width 75 height 22
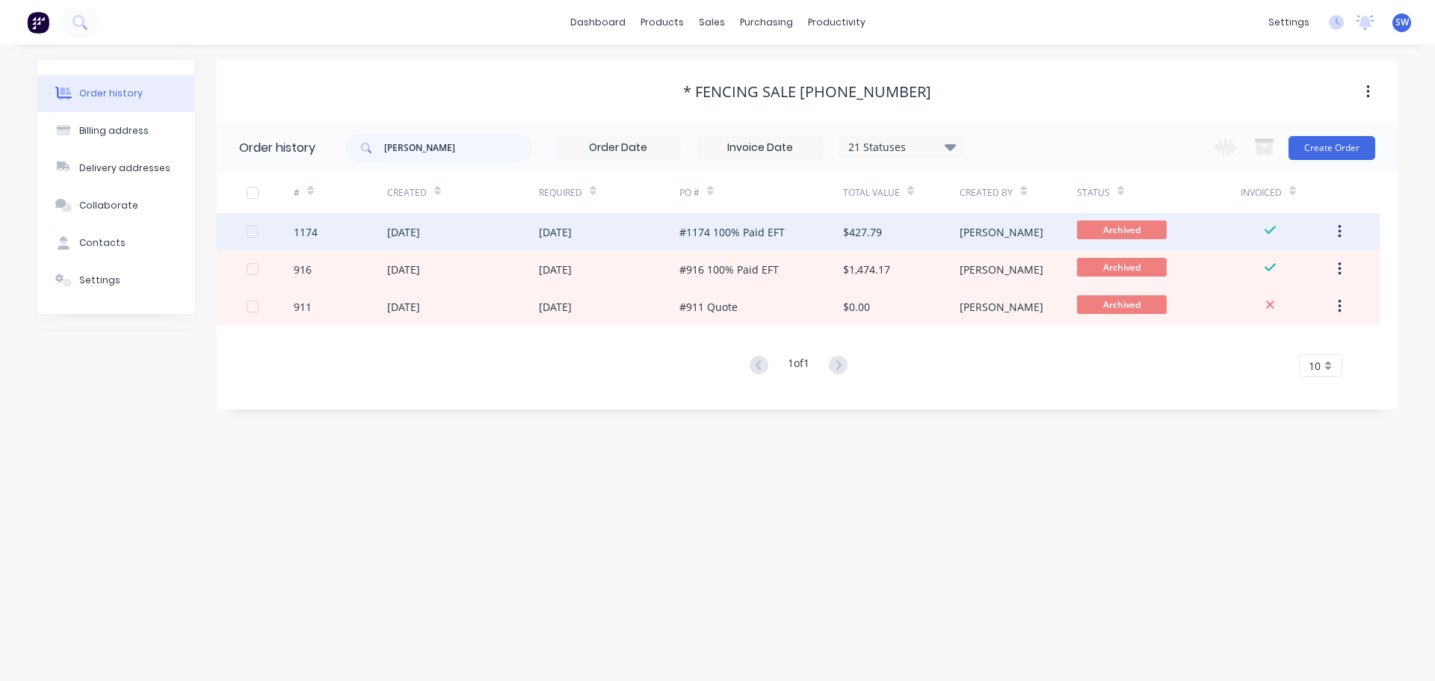
click at [357, 237] on div "1174" at bounding box center [340, 231] width 93 height 37
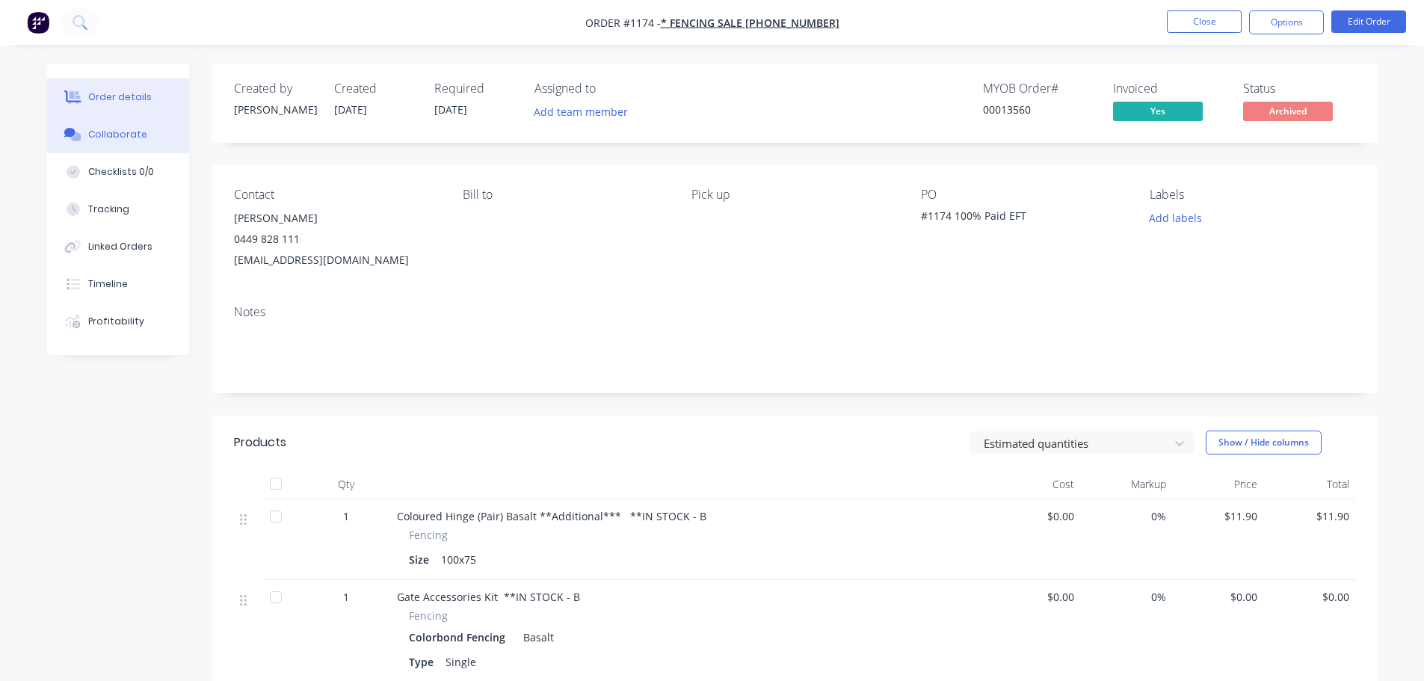
click at [120, 138] on div "Collaborate" at bounding box center [117, 134] width 59 height 13
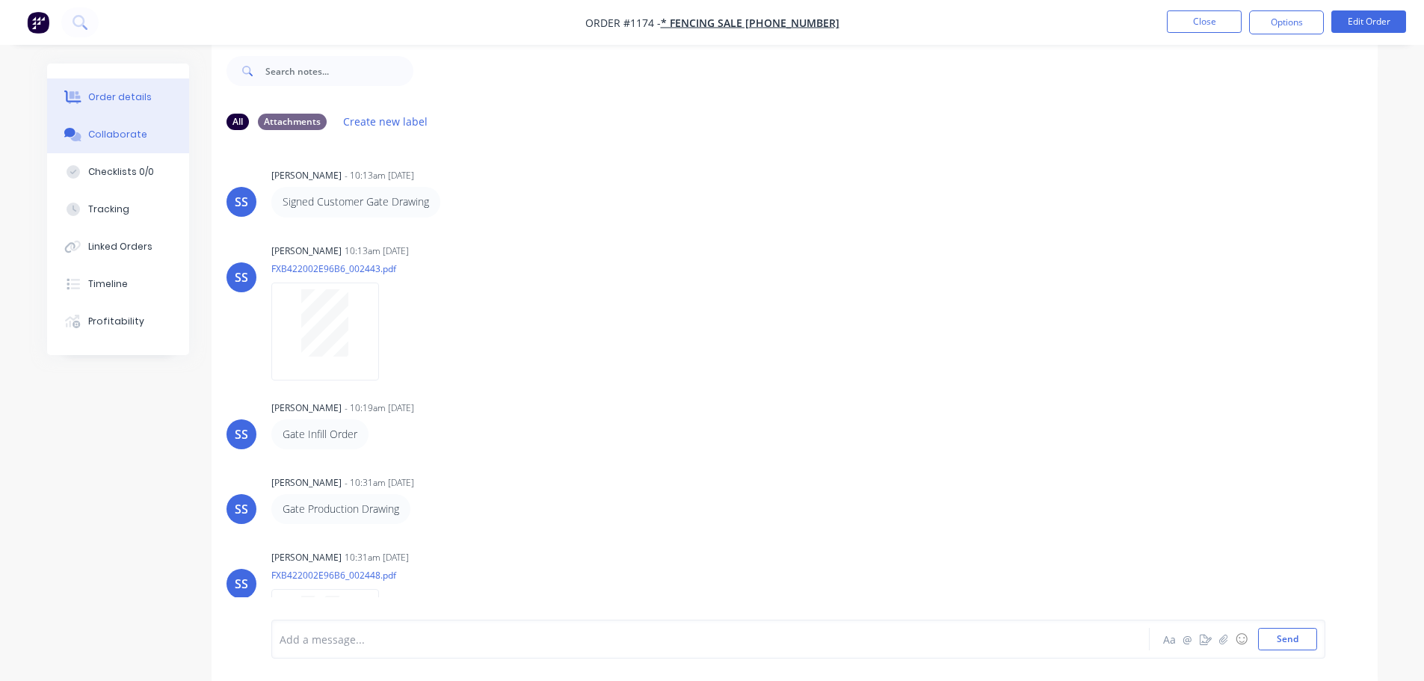
click at [138, 100] on div "Order details" at bounding box center [120, 96] width 64 height 13
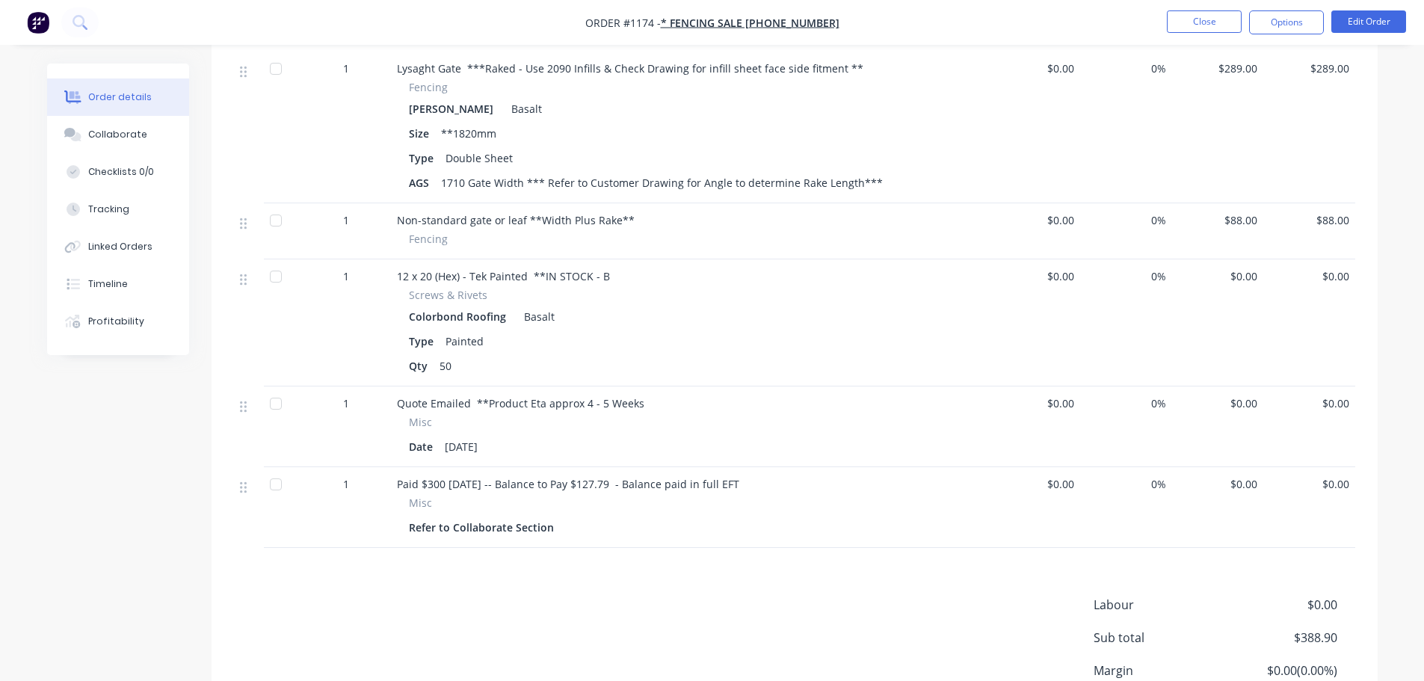
scroll to position [629, 0]
click at [147, 141] on div "Collaborate" at bounding box center [117, 134] width 59 height 13
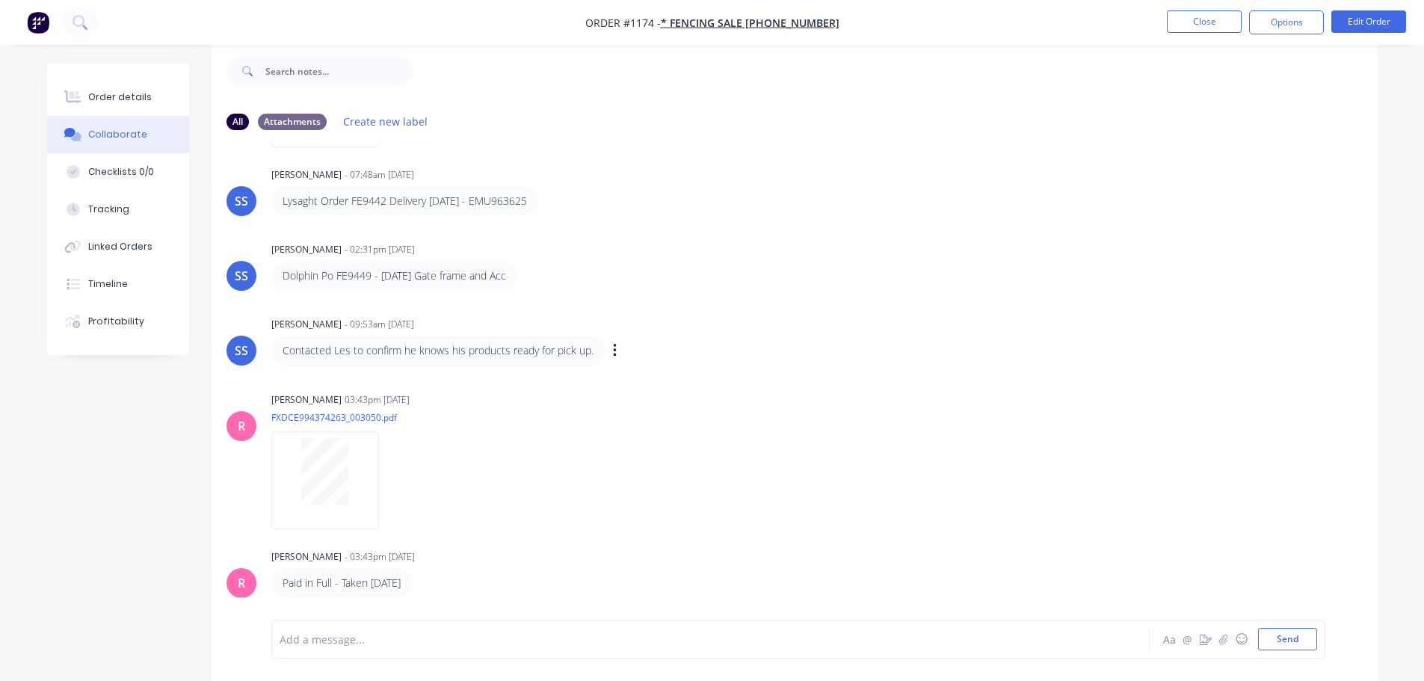
scroll to position [49, 0]
click at [1199, 22] on button "Close" at bounding box center [1204, 21] width 75 height 22
